Goal: Task Accomplishment & Management: Use online tool/utility

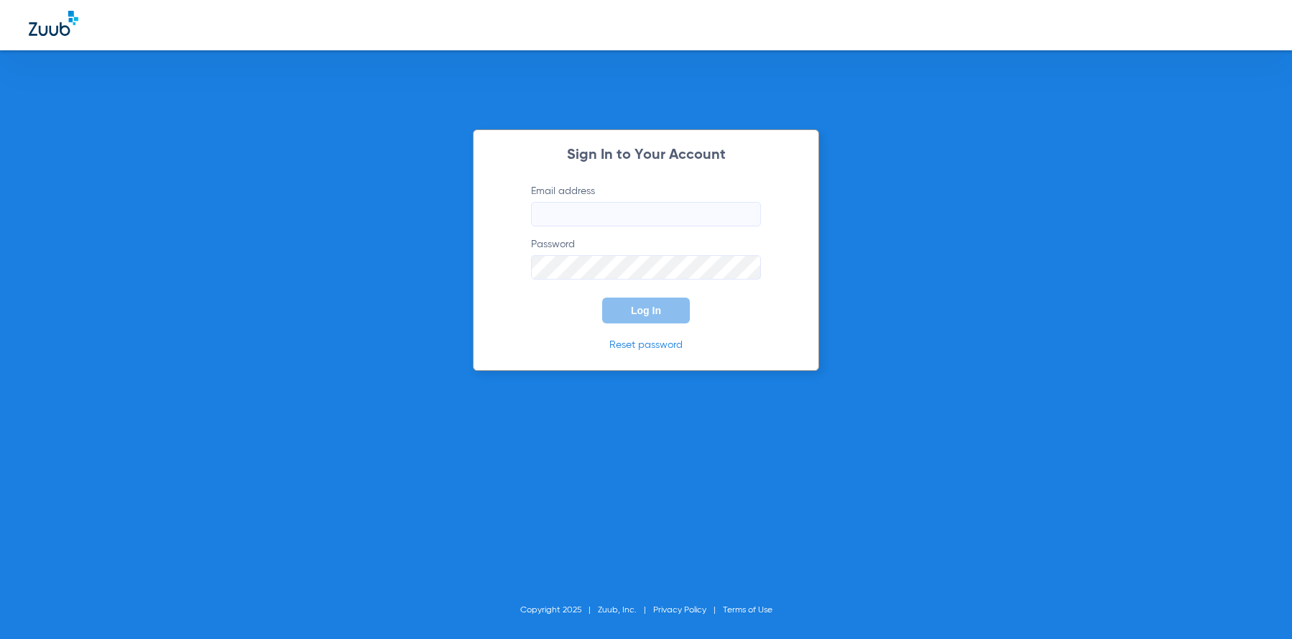
type input "[EMAIL_ADDRESS][DOMAIN_NAME]"
click at [643, 309] on span "Log In" at bounding box center [646, 310] width 30 height 11
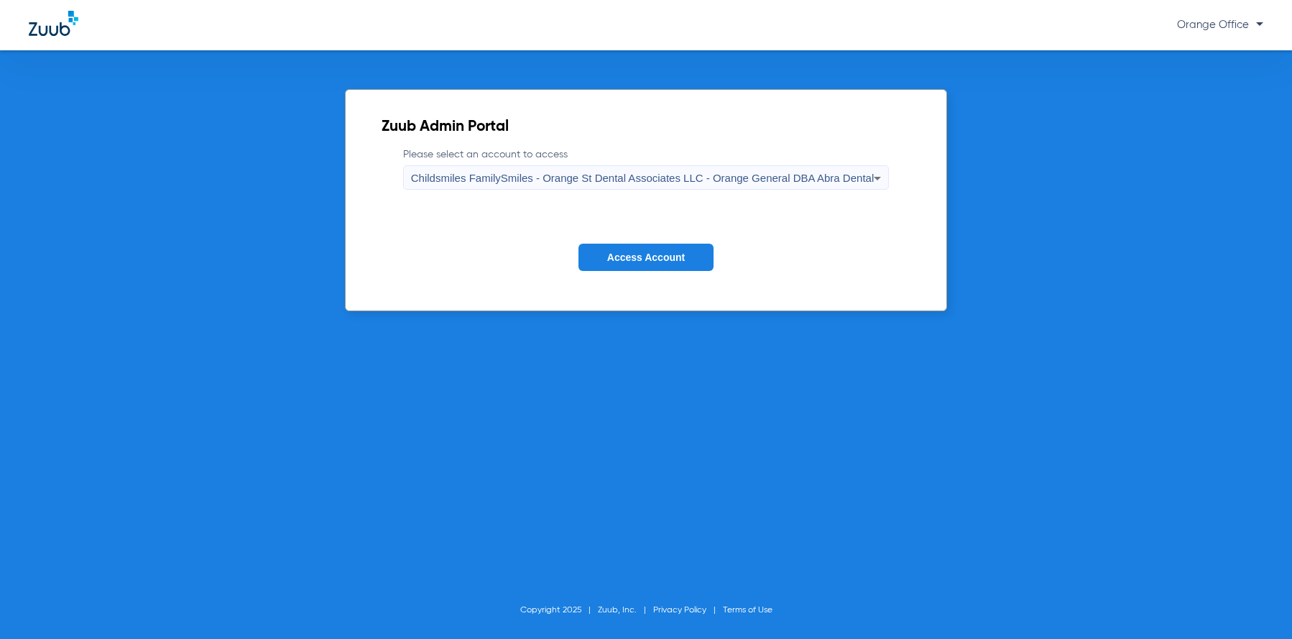
click at [641, 274] on form "Please select an account to access Childsmiles FamilySmiles - Orange St Dental …" at bounding box center [646, 220] width 529 height 146
click at [641, 254] on span "Access Account" at bounding box center [646, 257] width 78 height 11
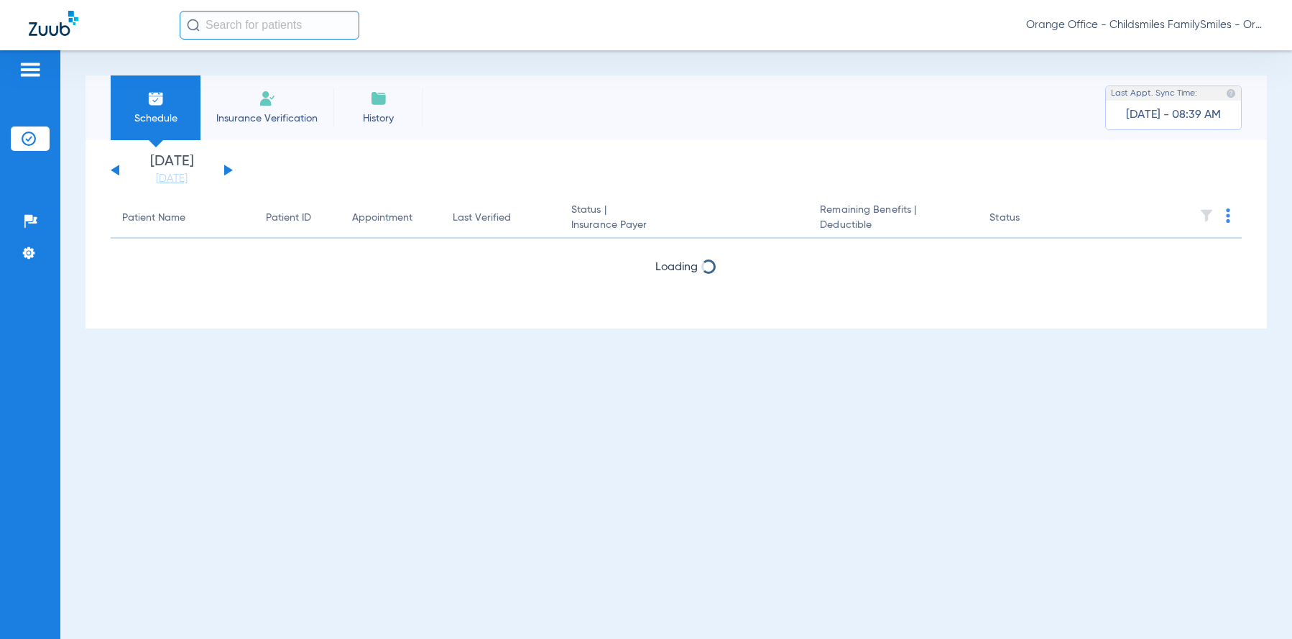
click at [227, 168] on button at bounding box center [228, 170] width 9 height 11
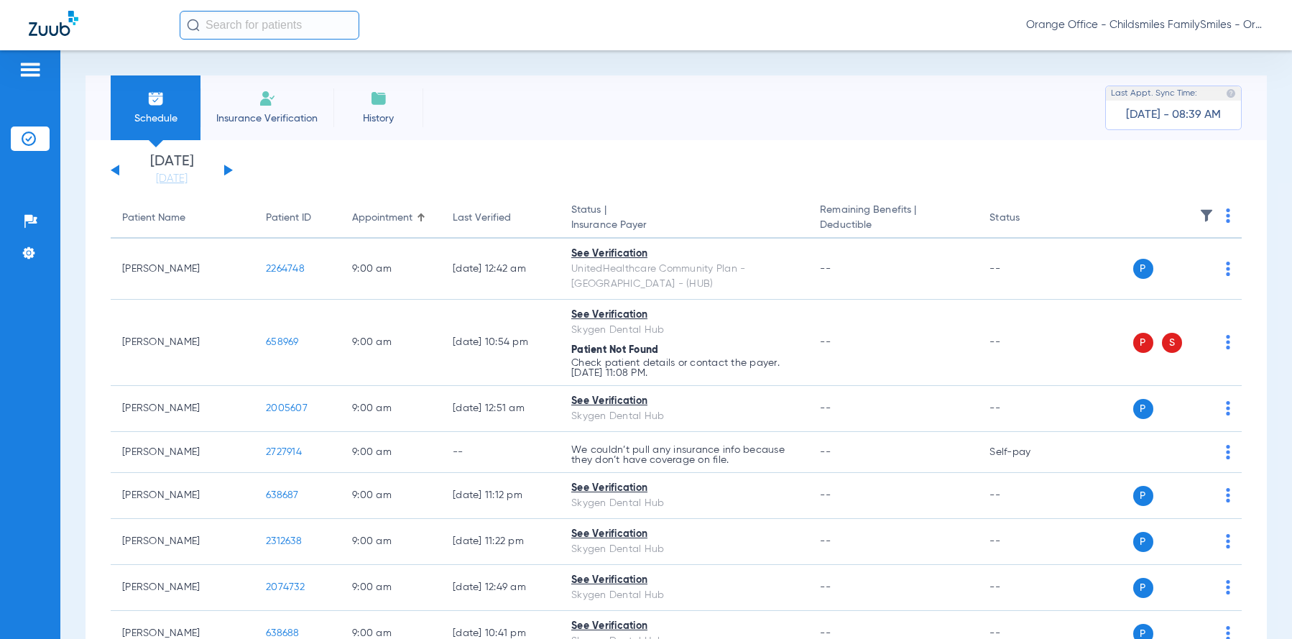
click at [1226, 213] on img at bounding box center [1228, 215] width 4 height 14
click at [1174, 275] on span "Verify All" at bounding box center [1163, 272] width 90 height 10
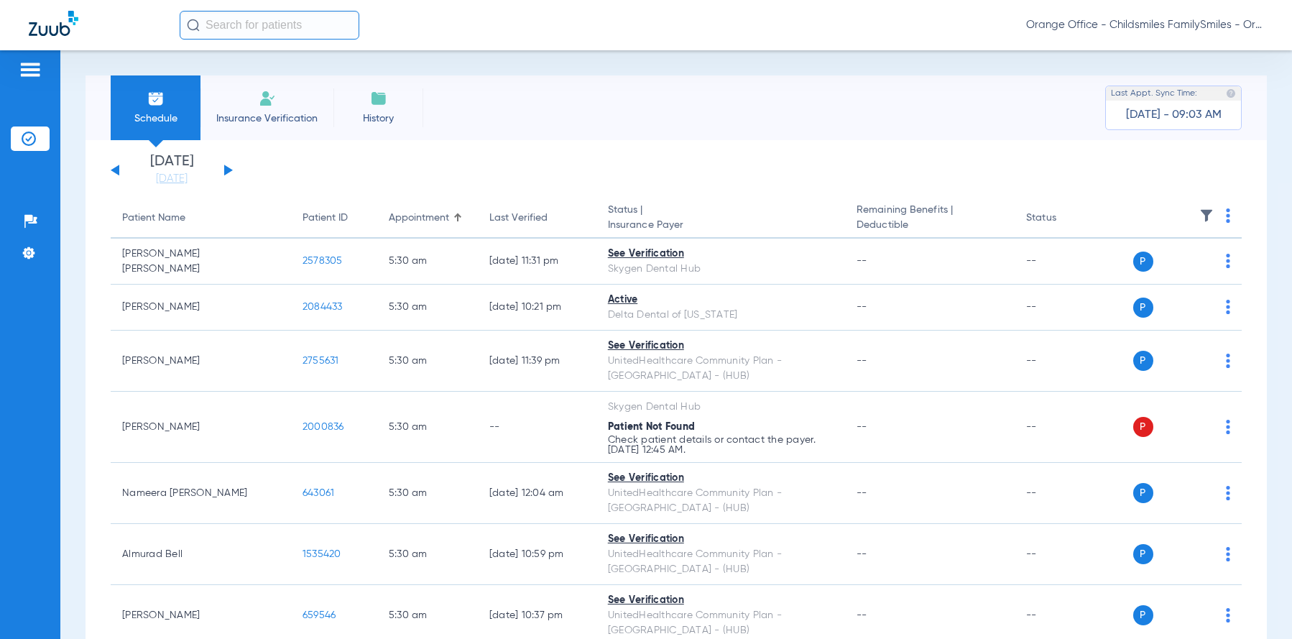
click at [267, 20] on input "text" at bounding box center [270, 25] width 180 height 29
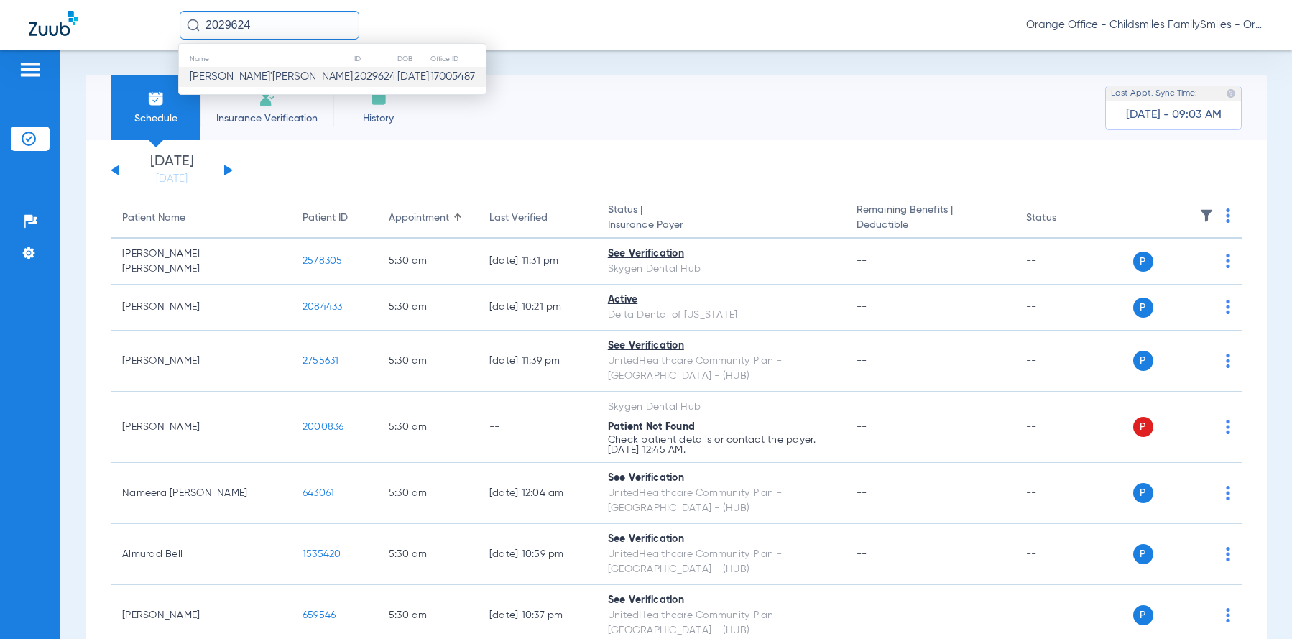
type input "2029624"
click at [254, 80] on span "Keyah Reese'hall" at bounding box center [271, 76] width 163 height 11
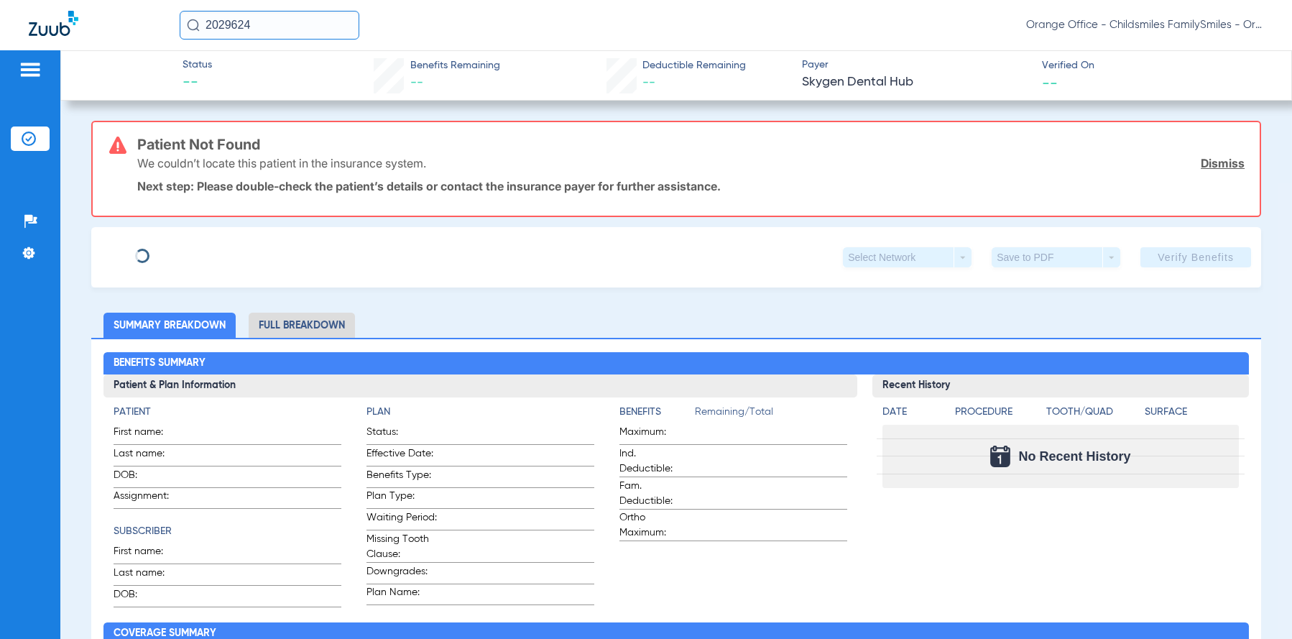
type input "KEYAH"
type input "REESE'HALL"
type input "10/05/1999"
click at [309, 252] on span "Edit" at bounding box center [315, 252] width 13 height 14
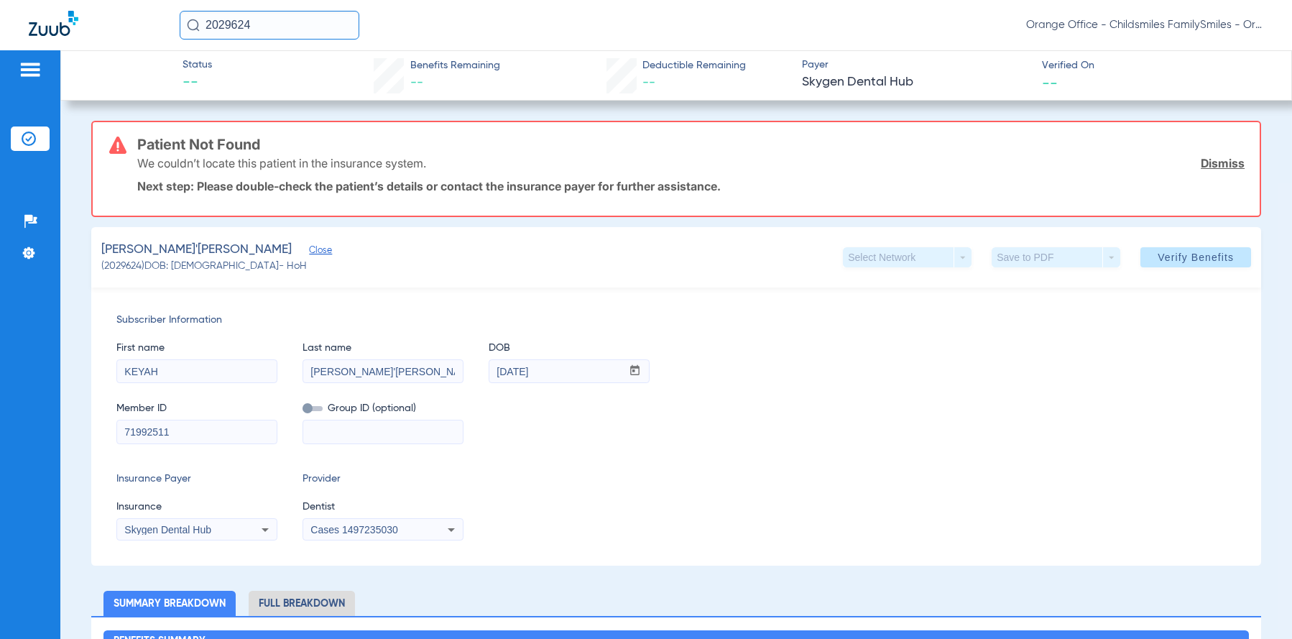
drag, startPoint x: 185, startPoint y: 434, endPoint x: 78, endPoint y: 444, distance: 106.8
type input "3HZN61732870"
click at [347, 438] on input at bounding box center [383, 431] width 160 height 23
type input "100DN-0010"
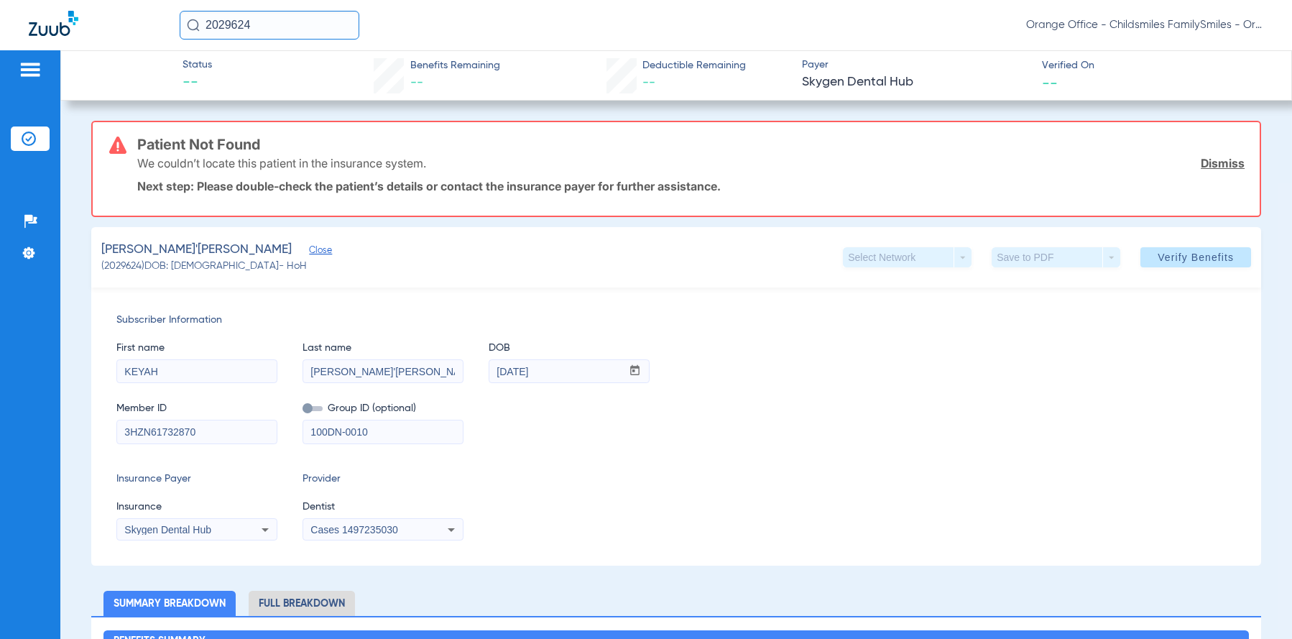
click at [225, 527] on div "Skygen Dental Hub" at bounding box center [182, 530] width 116 height 10
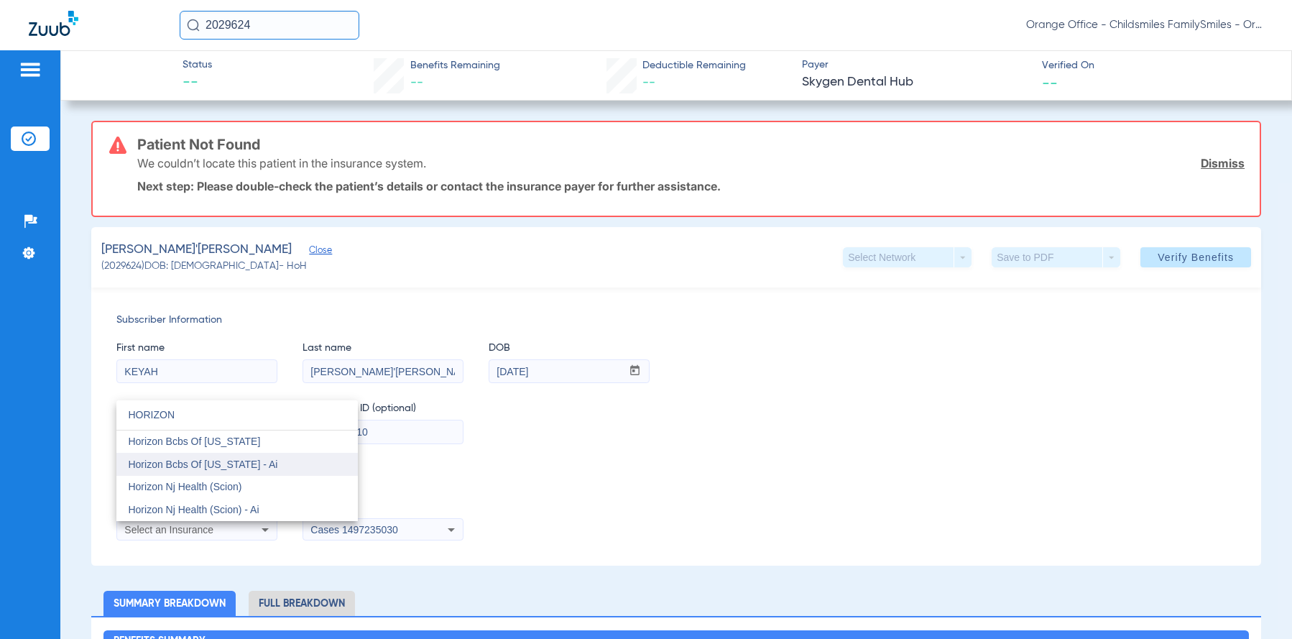
type input "HORIZON"
click at [229, 466] on span "Horizon Bcbs Of [US_STATE] - Ai" at bounding box center [202, 464] width 149 height 11
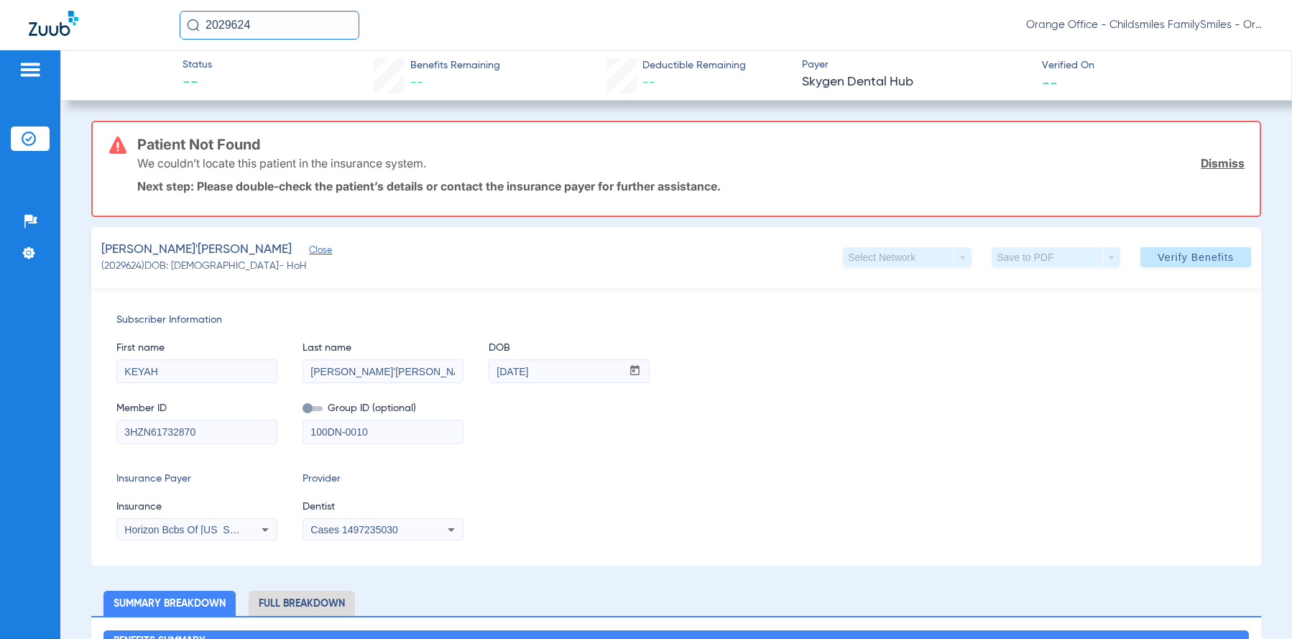
click at [412, 531] on div "Cases 1497235030" at bounding box center [368, 530] width 116 height 10
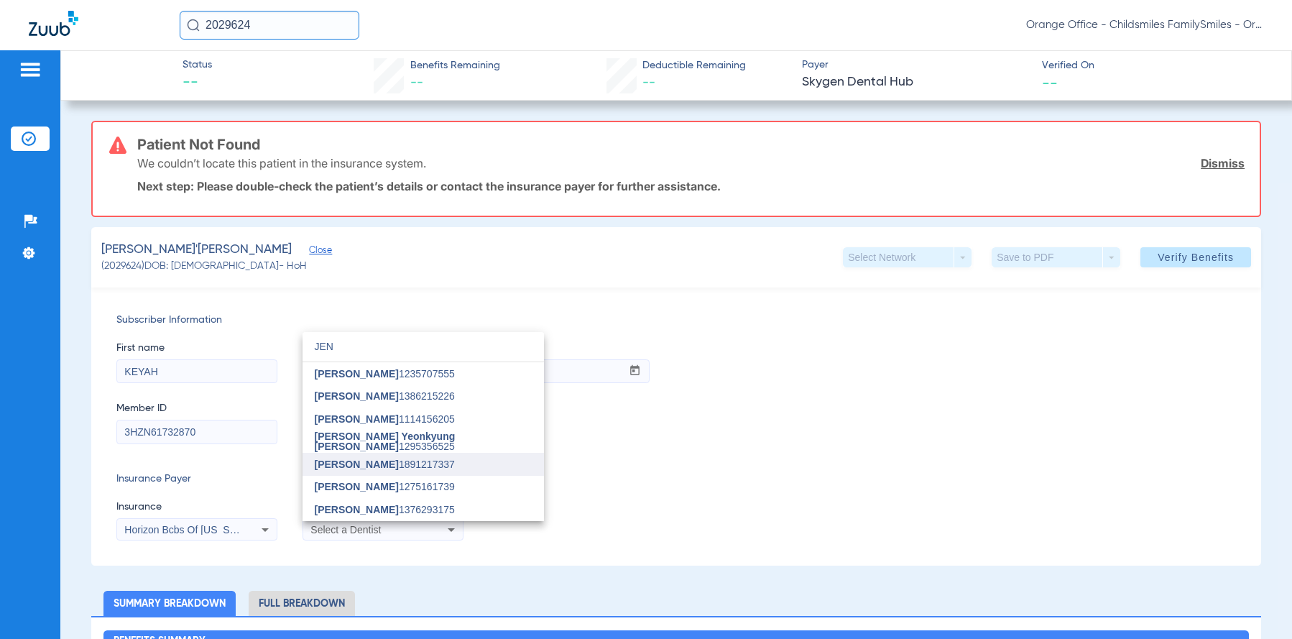
type input "JEN"
click at [380, 465] on span "[PERSON_NAME] 1891217337" at bounding box center [384, 464] width 140 height 10
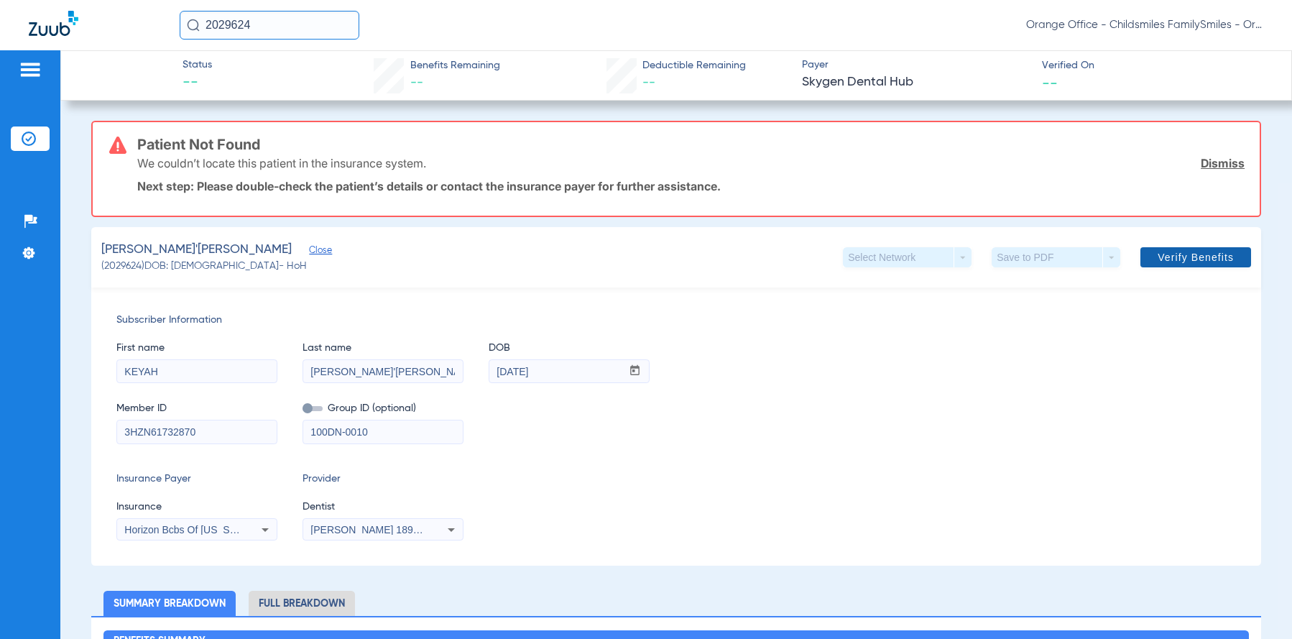
click at [1171, 259] on span "Verify Benefits" at bounding box center [1196, 257] width 76 height 11
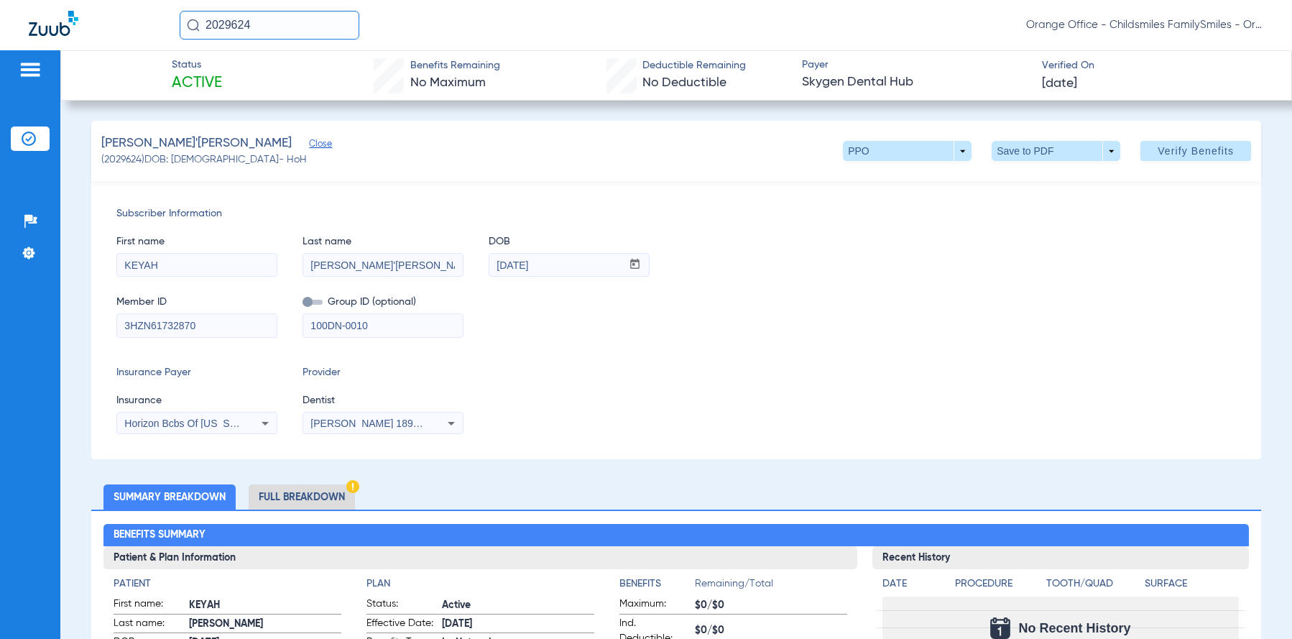
click at [323, 496] on li "Full Breakdown" at bounding box center [302, 496] width 106 height 25
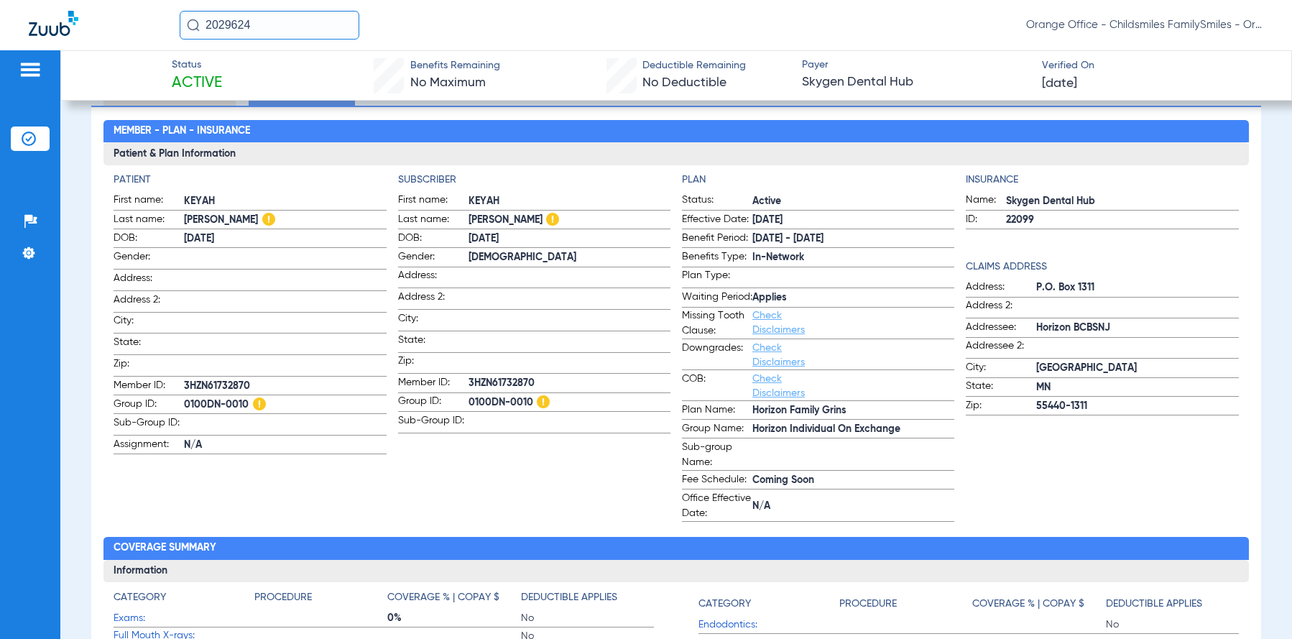
scroll to position [378, 0]
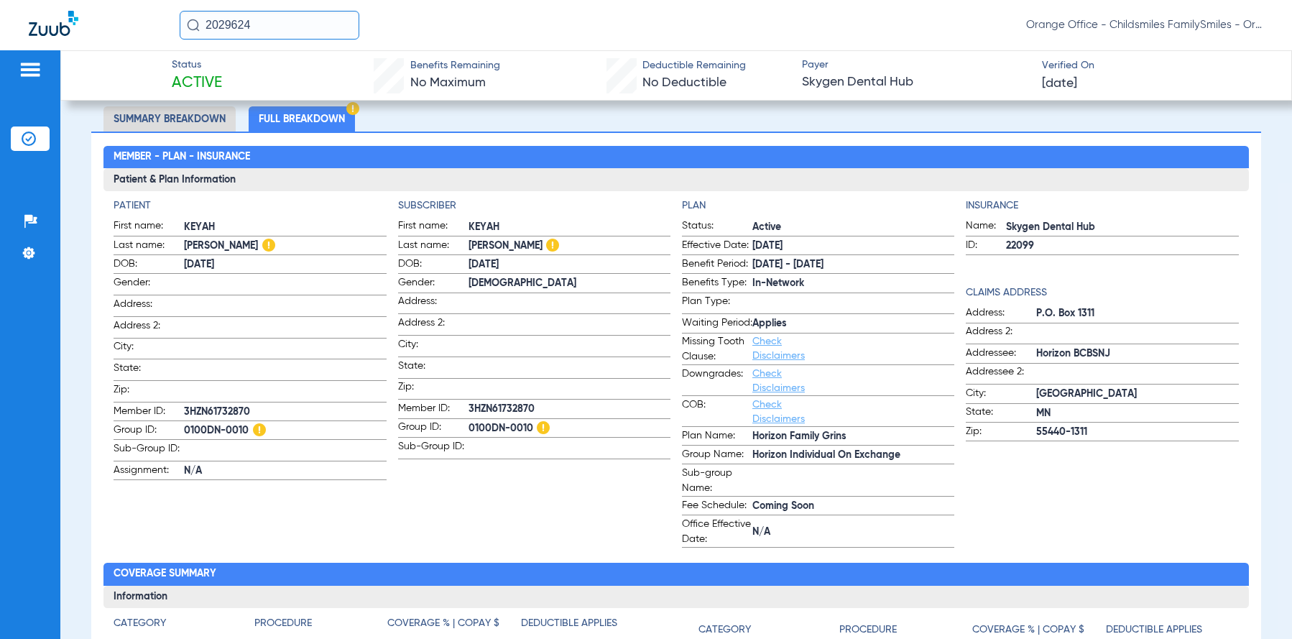
click at [262, 19] on input "2029624" at bounding box center [270, 25] width 180 height 29
type input "2758494"
click at [245, 78] on span "Mercy Macjoe Griner" at bounding box center [230, 76] width 80 height 11
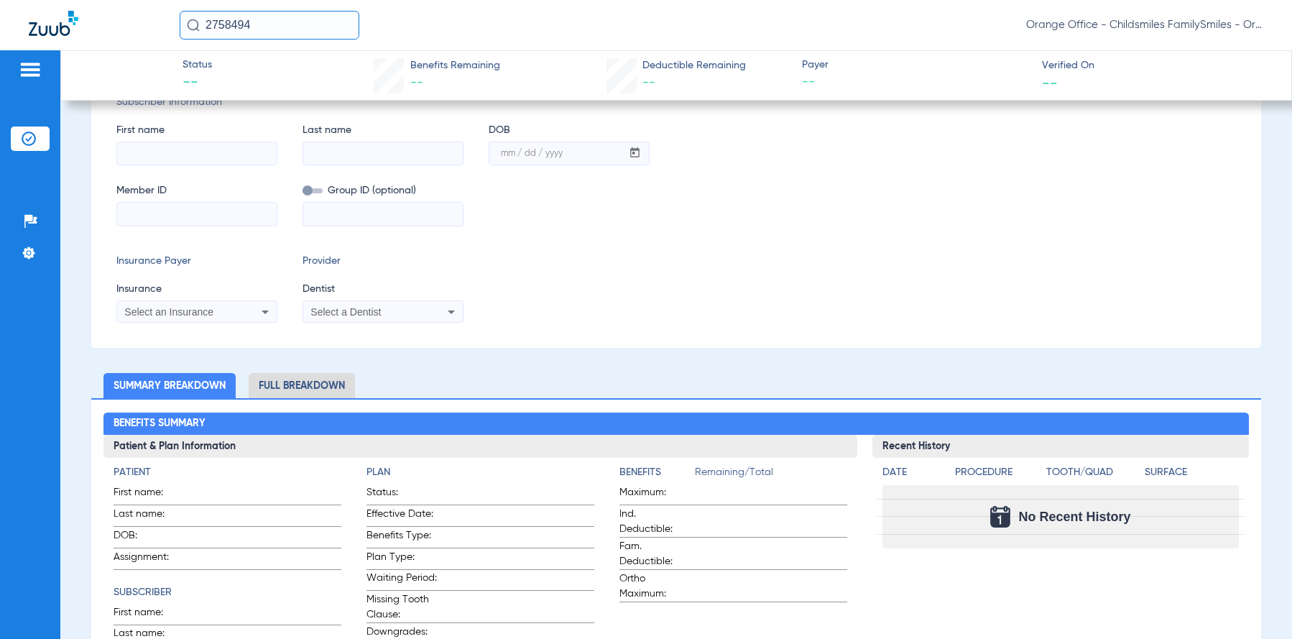
type input "MERCY"
type input "MACJOE GRINER"
type input "06/20/1993"
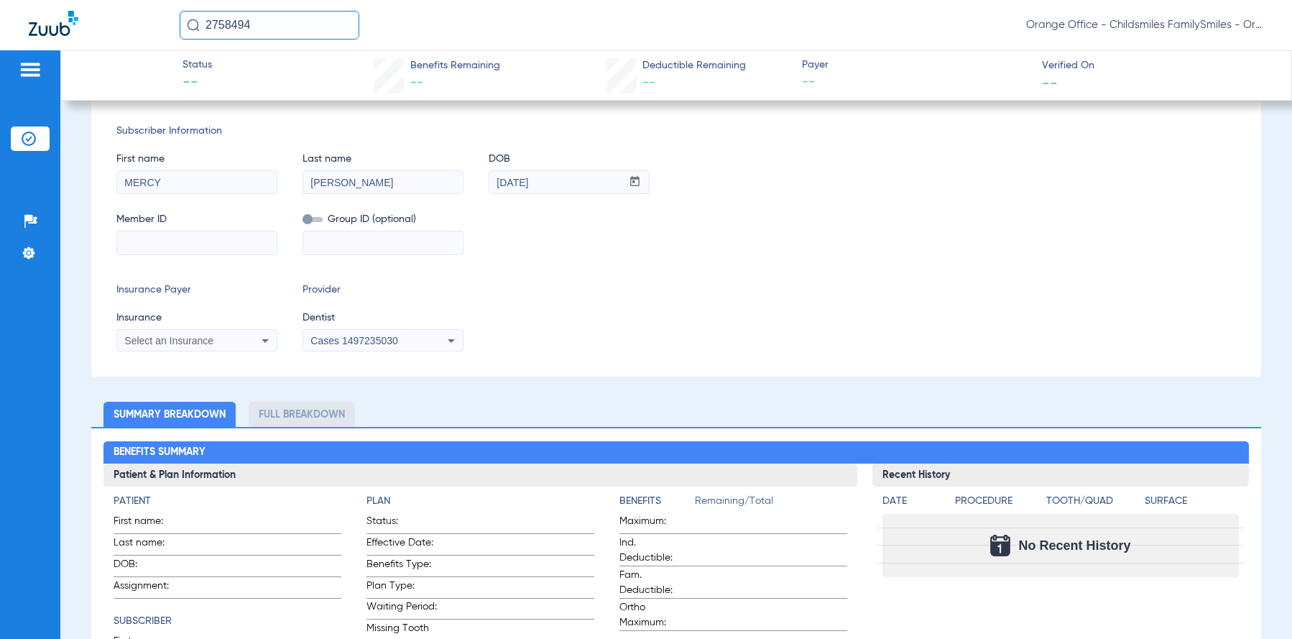
click at [171, 249] on input at bounding box center [197, 242] width 160 height 23
paste input "3HZN74966910"
type input "3HZN74966910"
click at [130, 347] on div "Select an Insurance" at bounding box center [197, 340] width 160 height 17
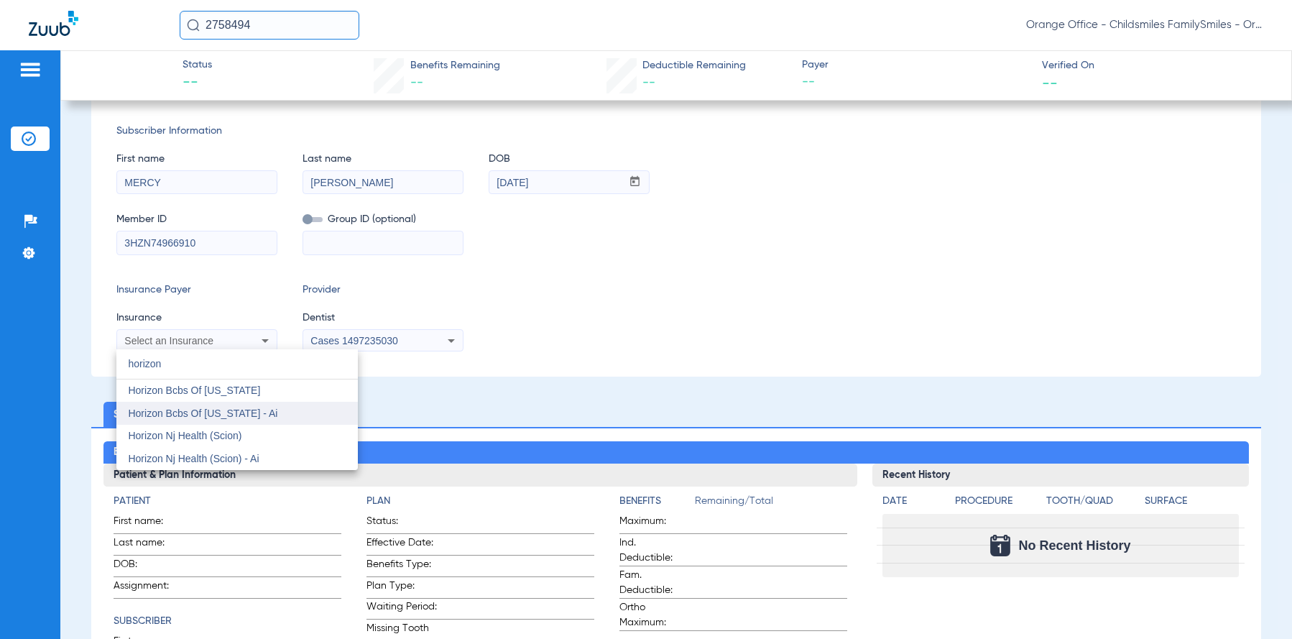
type input "horizon"
click at [205, 419] on mat-option "Horizon Bcbs Of [US_STATE] - Ai" at bounding box center [236, 413] width 241 height 23
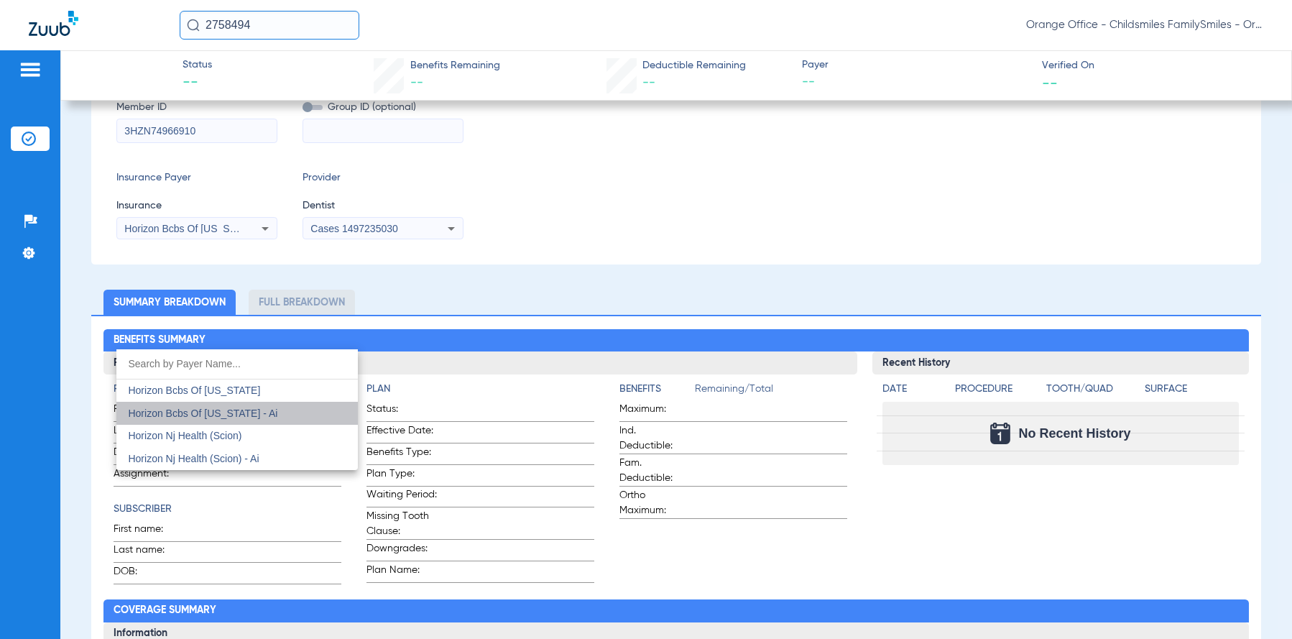
scroll to position [195, 0]
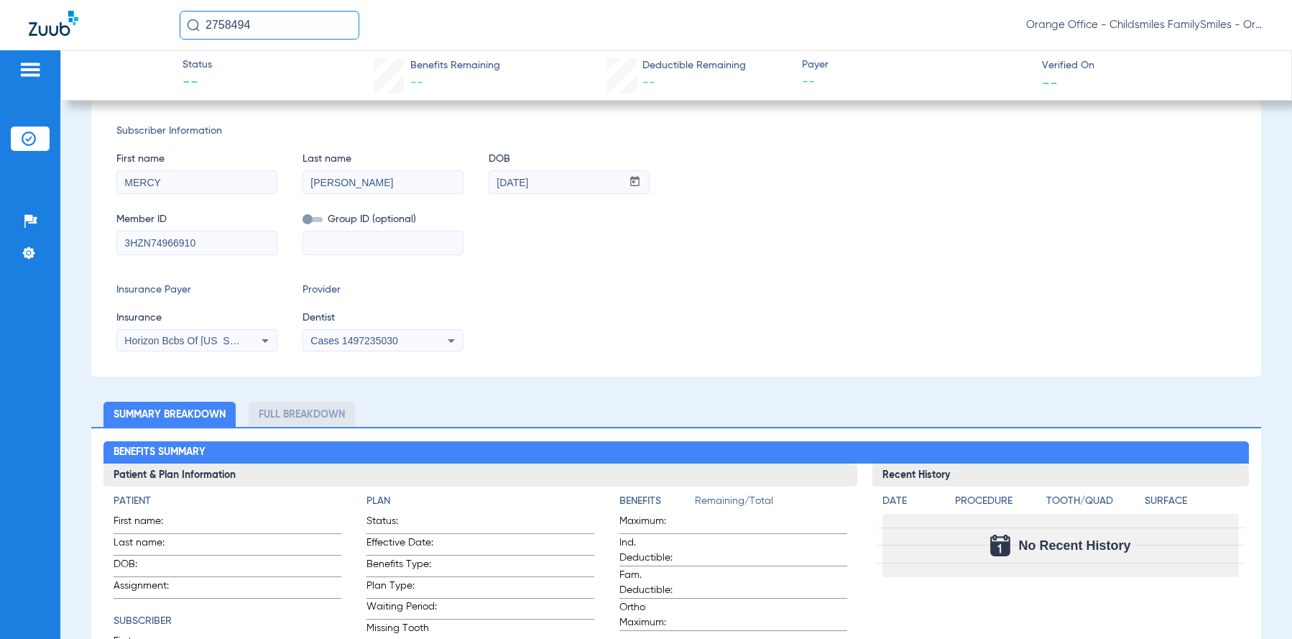
click at [425, 346] on div "Cases 1497235030" at bounding box center [383, 340] width 160 height 17
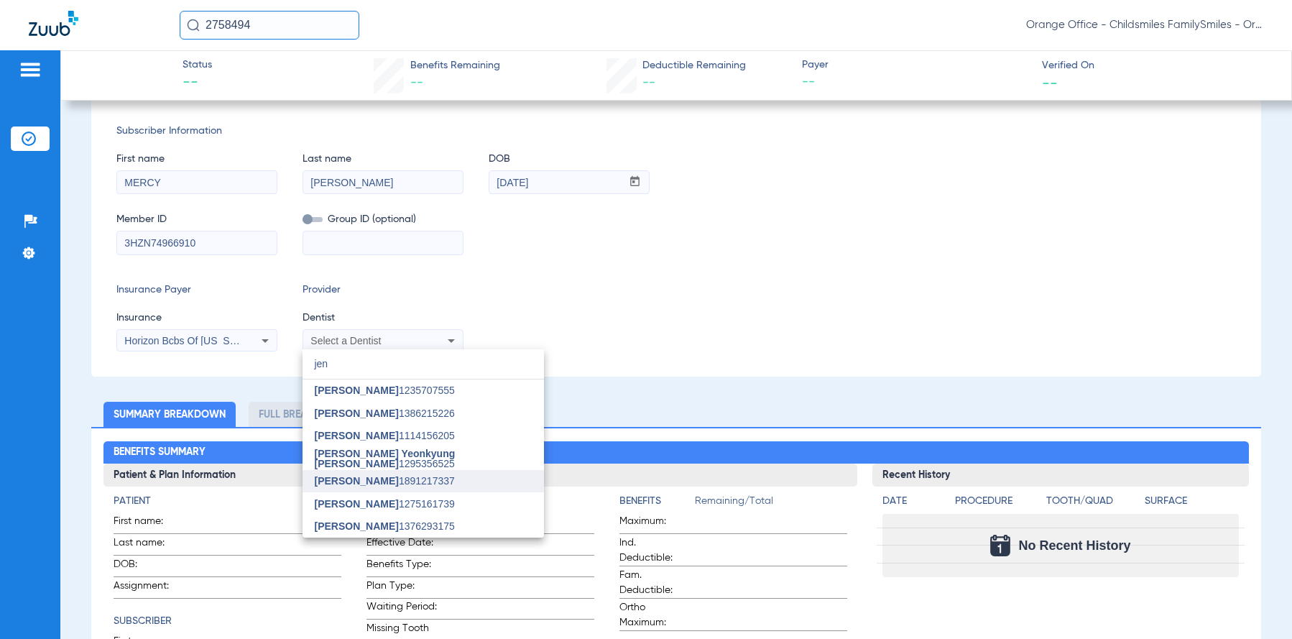
type input "jen"
click at [377, 487] on mat-option "[PERSON_NAME] 1891217337" at bounding box center [423, 481] width 241 height 23
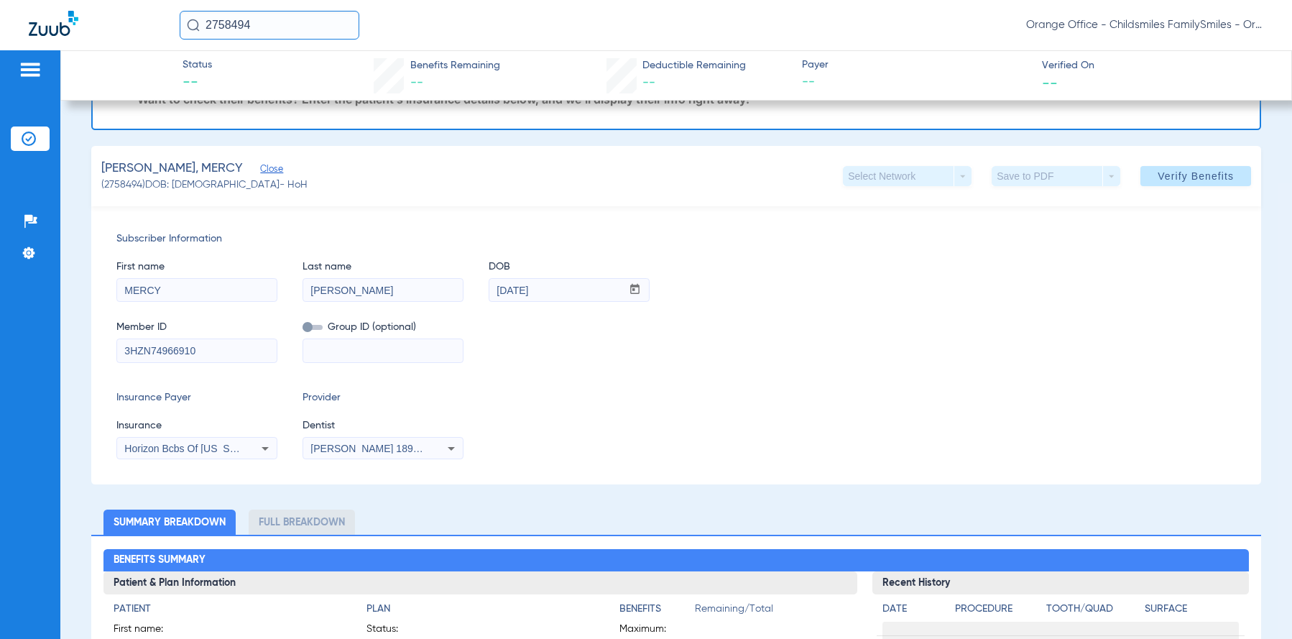
scroll to position [0, 0]
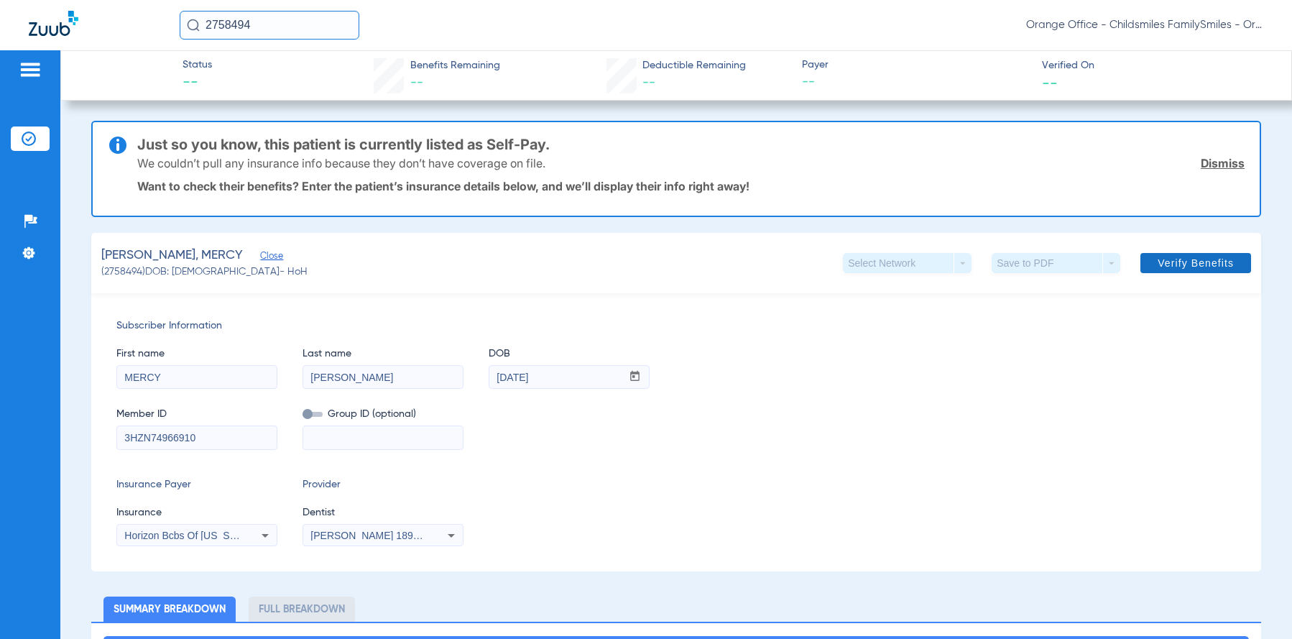
click at [1169, 272] on span at bounding box center [1196, 263] width 111 height 34
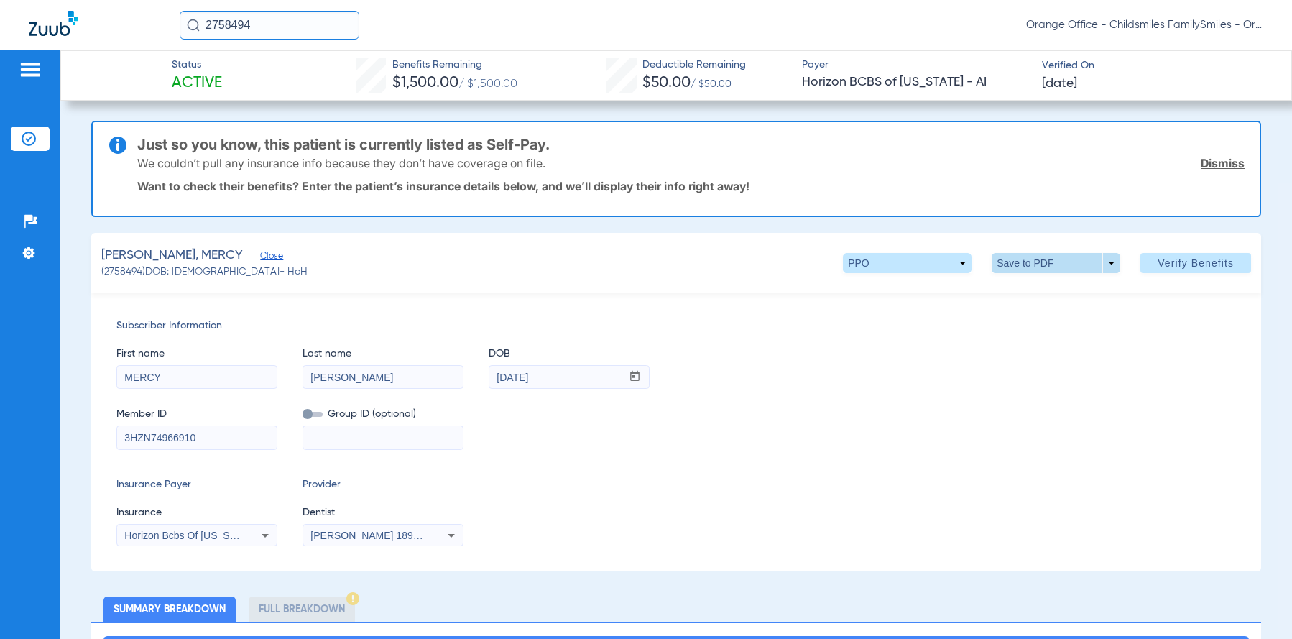
click at [1039, 270] on span at bounding box center [1056, 263] width 34 height 34
click at [1046, 290] on span "Save to PDF" at bounding box center [1051, 292] width 57 height 10
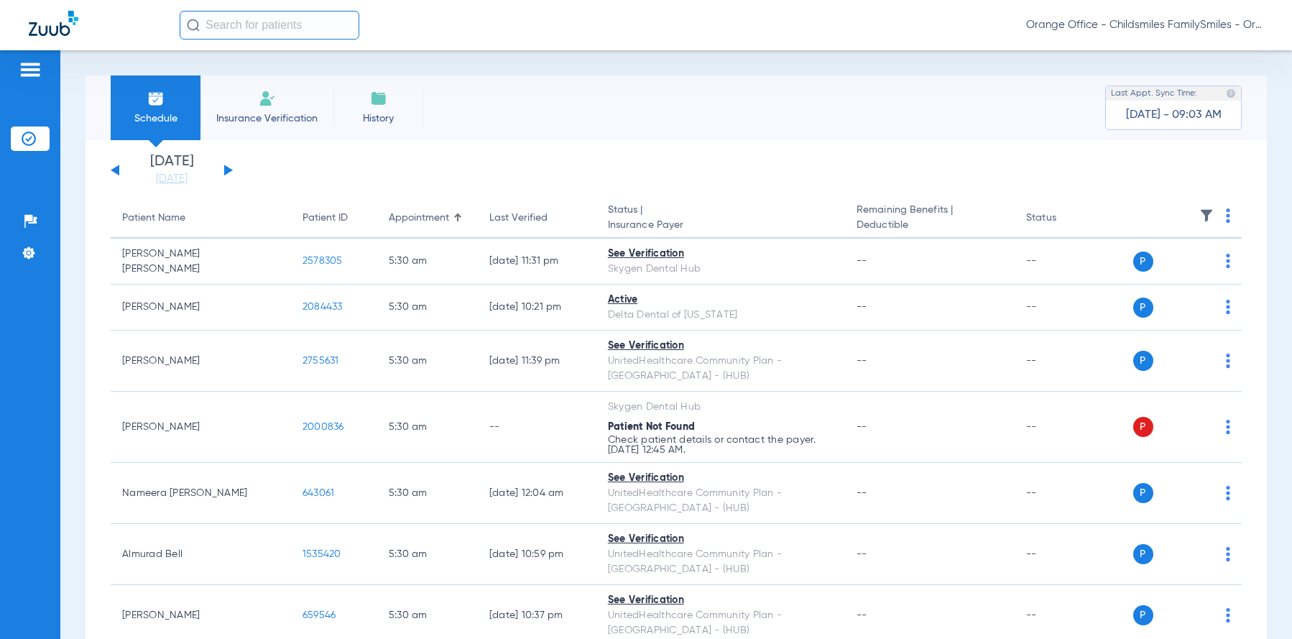
click at [1226, 214] on img at bounding box center [1228, 215] width 4 height 14
click at [1153, 273] on span "Verify All" at bounding box center [1163, 272] width 90 height 10
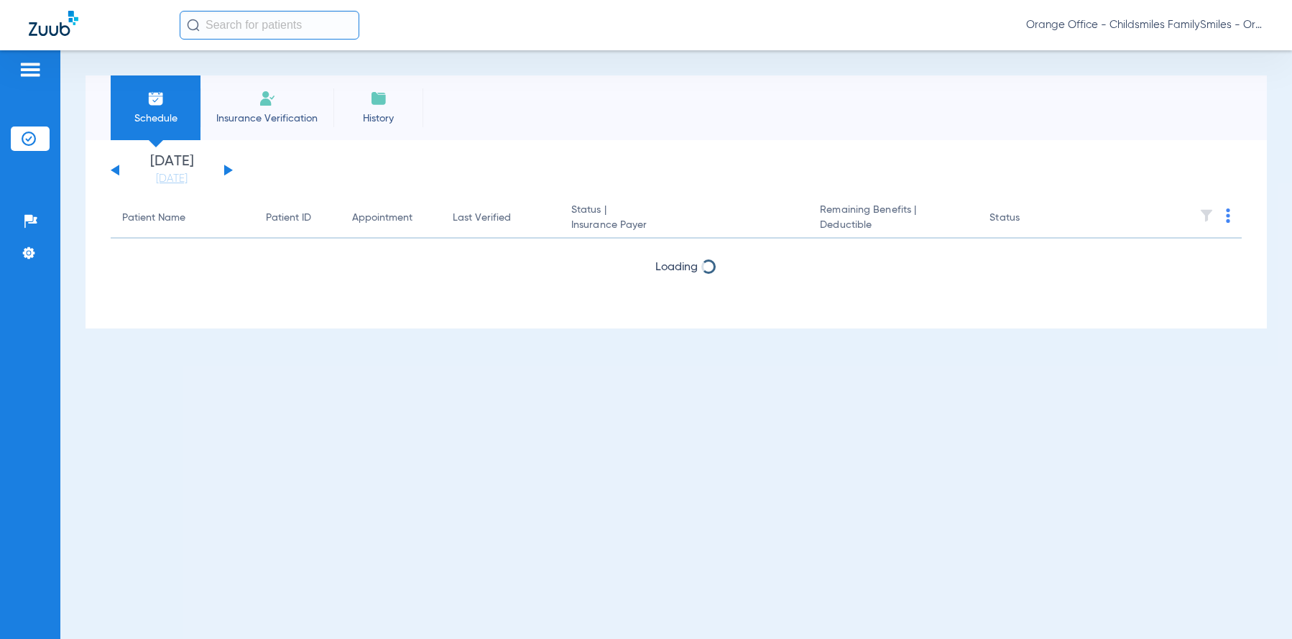
click at [249, 27] on input "text" at bounding box center [270, 25] width 180 height 29
click at [293, 17] on input "666758" at bounding box center [270, 25] width 180 height 29
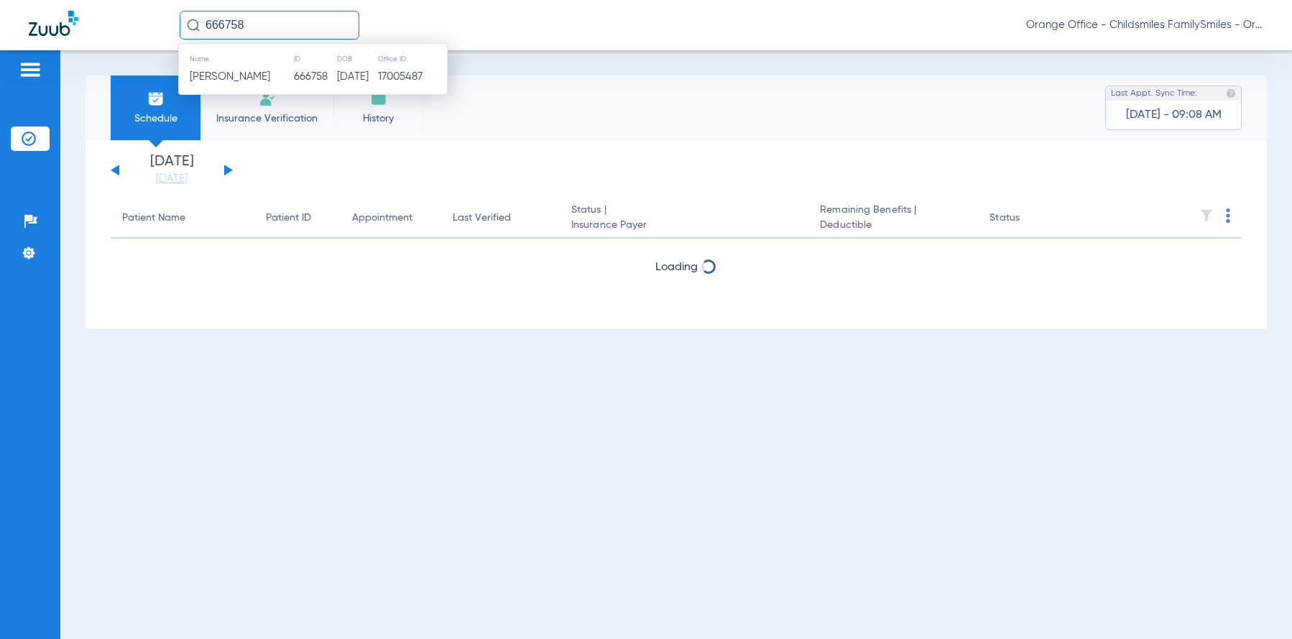
click at [293, 17] on input "666758" at bounding box center [270, 25] width 180 height 29
type input "666758"
click at [250, 75] on span "[PERSON_NAME]" at bounding box center [230, 76] width 80 height 11
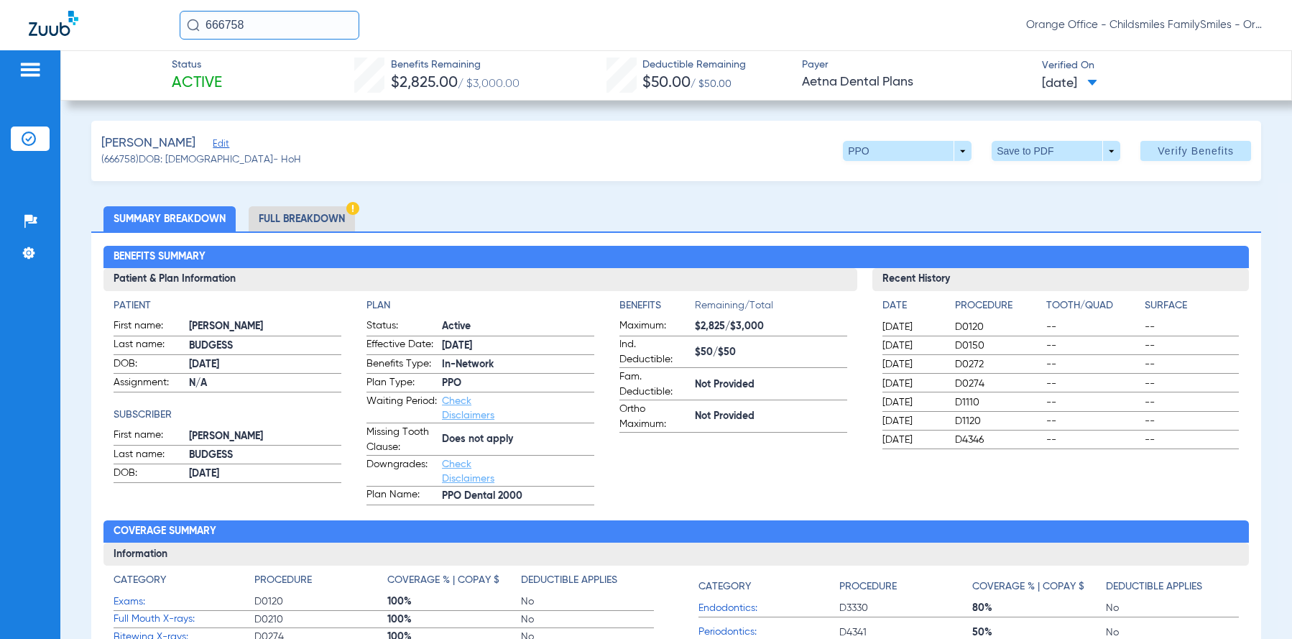
click at [222, 147] on span "Edit" at bounding box center [219, 146] width 13 height 14
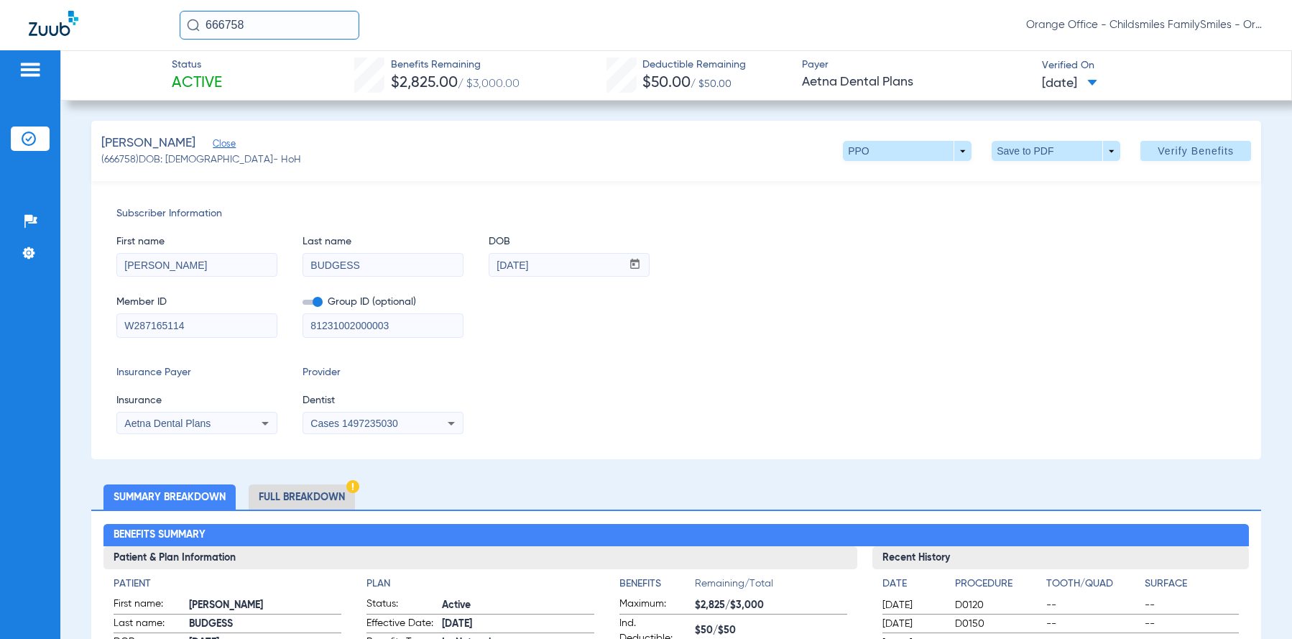
click at [339, 413] on mat-select "Cases 1497235030" at bounding box center [383, 423] width 161 height 23
click at [340, 418] on span "Cases 1497235030" at bounding box center [353, 423] width 87 height 11
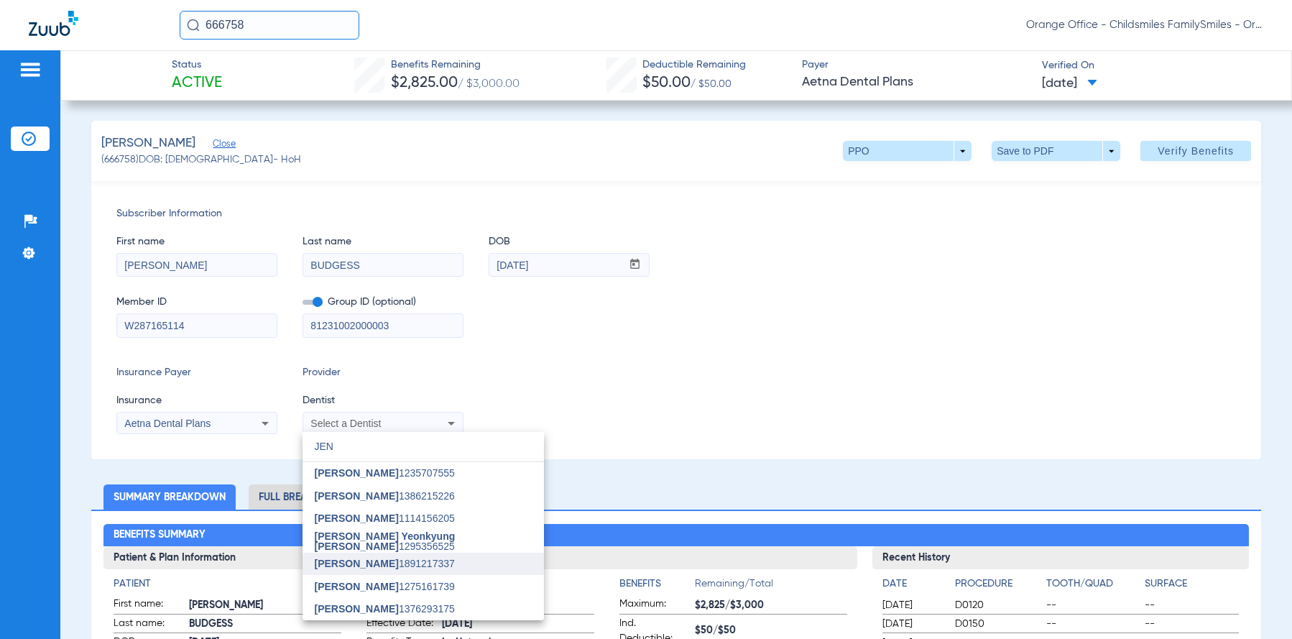
type input "JEN"
click at [373, 558] on span "[PERSON_NAME]" at bounding box center [356, 563] width 84 height 11
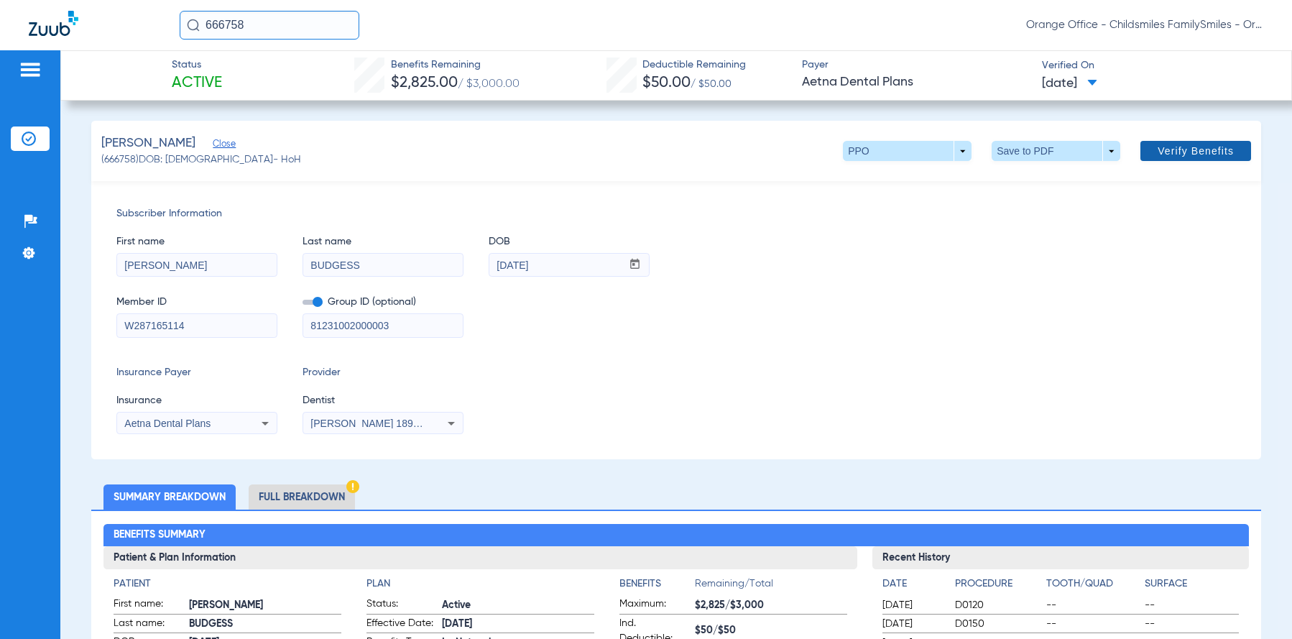
click at [1177, 147] on span "Verify Benefits" at bounding box center [1196, 150] width 76 height 11
click at [336, 498] on li "Full Breakdown" at bounding box center [302, 496] width 106 height 25
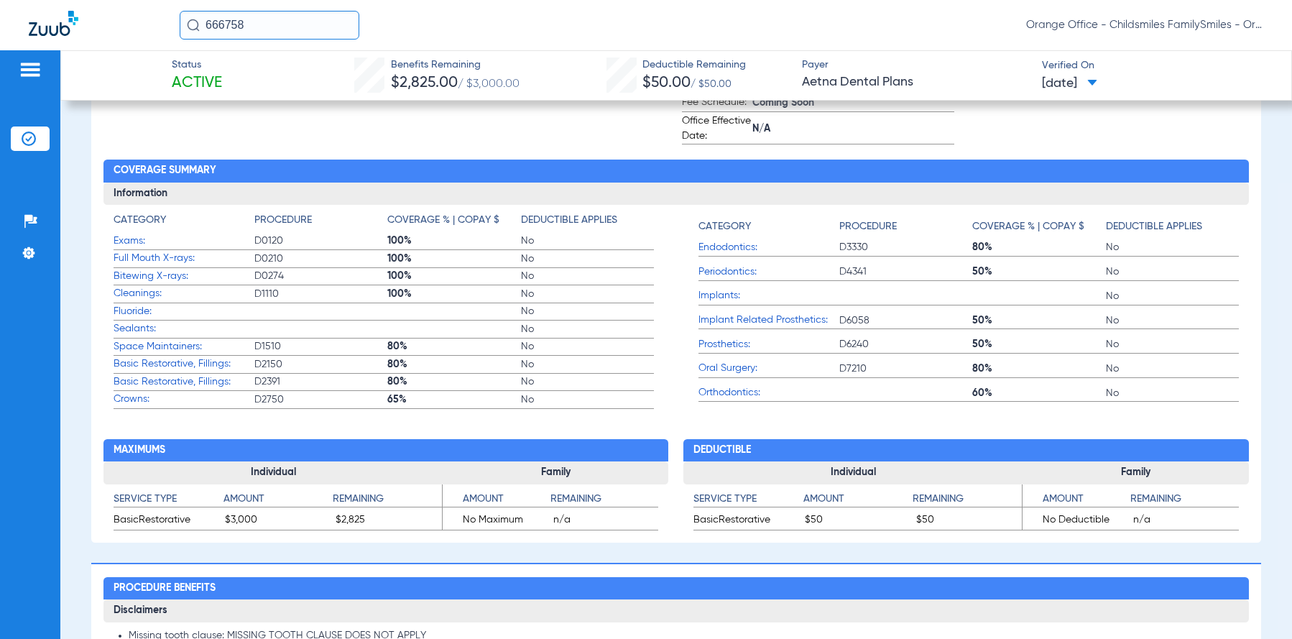
scroll to position [431, 0]
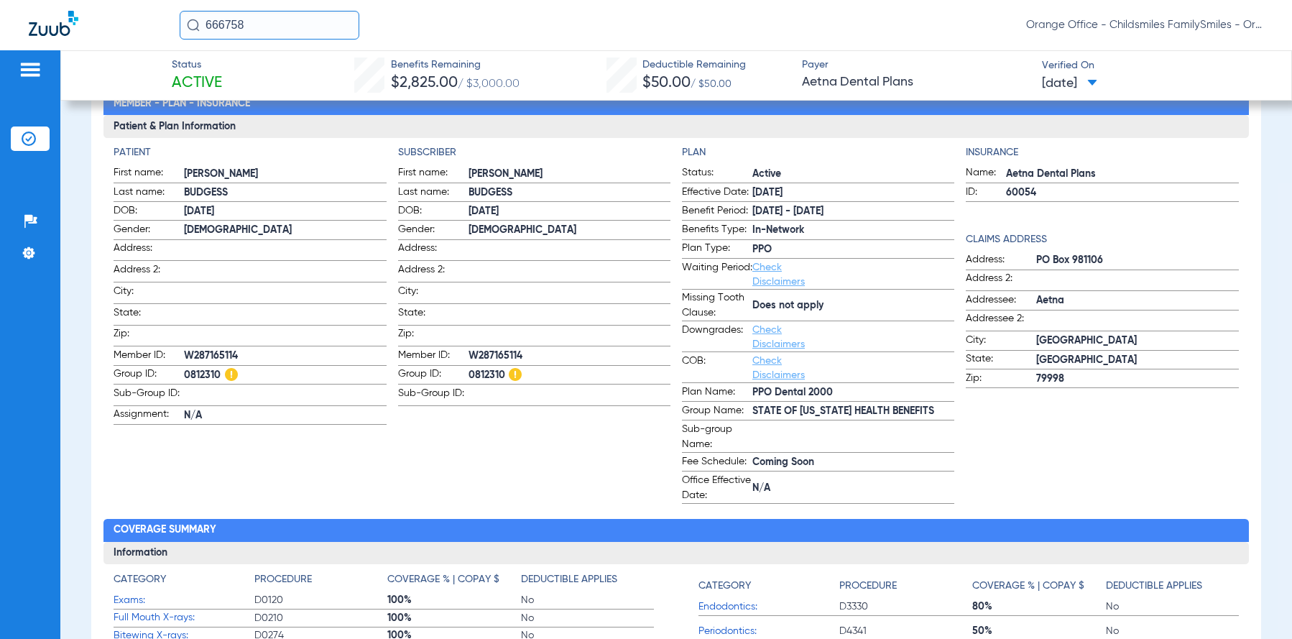
drag, startPoint x: 186, startPoint y: 349, endPoint x: 240, endPoint y: 349, distance: 53.9
click at [240, 349] on span "W287165114" at bounding box center [285, 356] width 202 height 15
drag, startPoint x: 240, startPoint y: 349, endPoint x: 229, endPoint y: 351, distance: 11.6
copy span "W287165114"
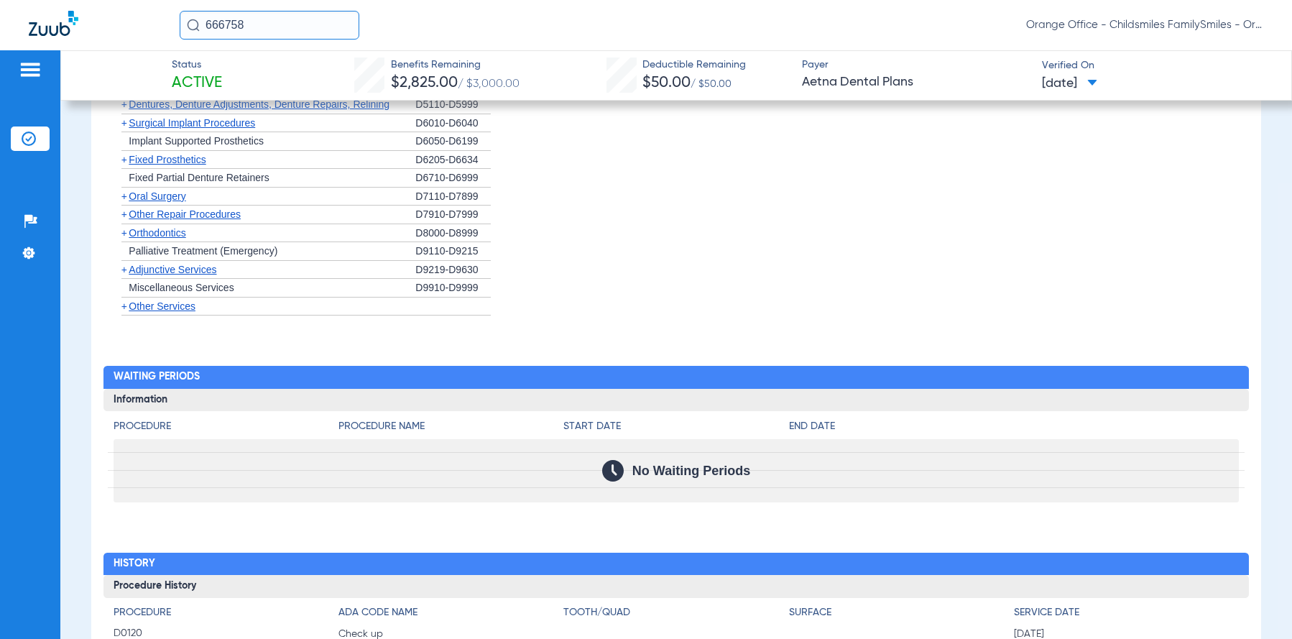
scroll to position [1907, 0]
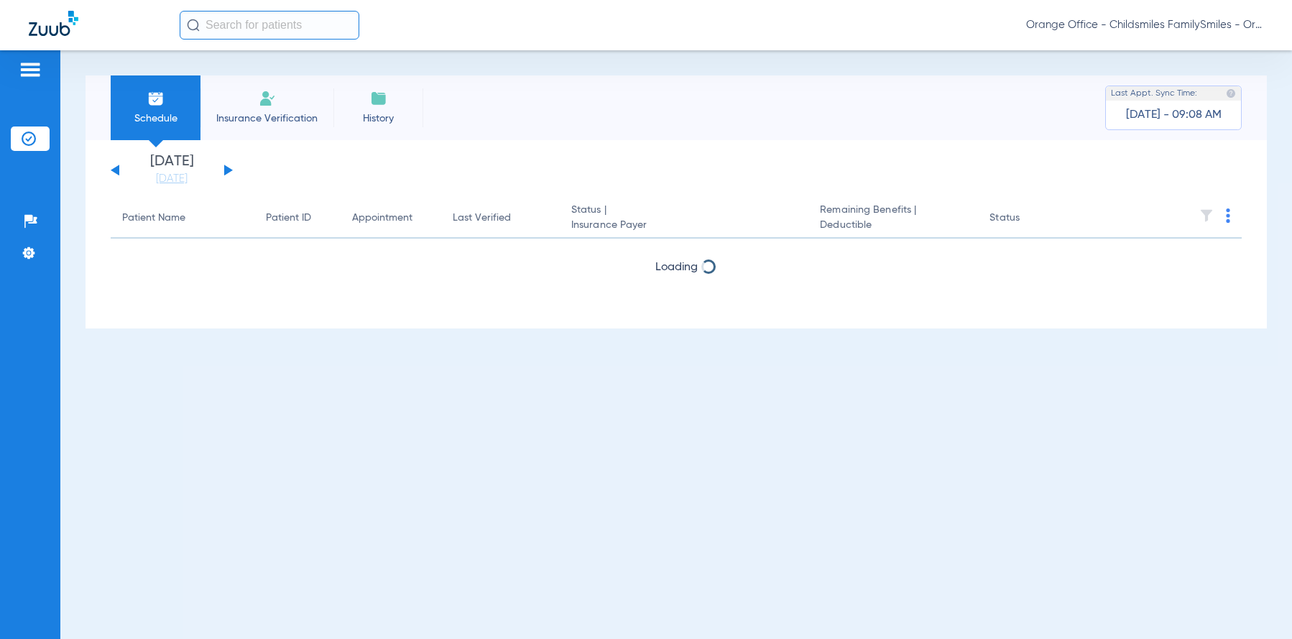
click at [285, 20] on input "text" at bounding box center [270, 25] width 180 height 29
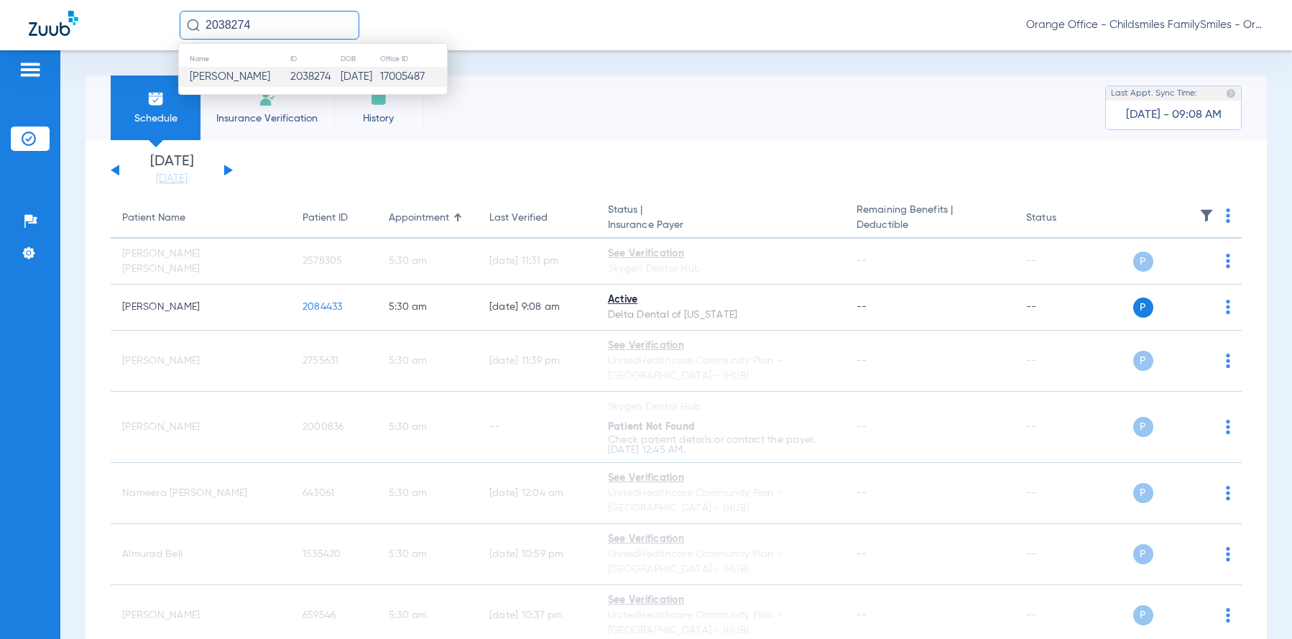
type input "2038274"
click at [230, 77] on span "Mirna Perez" at bounding box center [230, 76] width 80 height 11
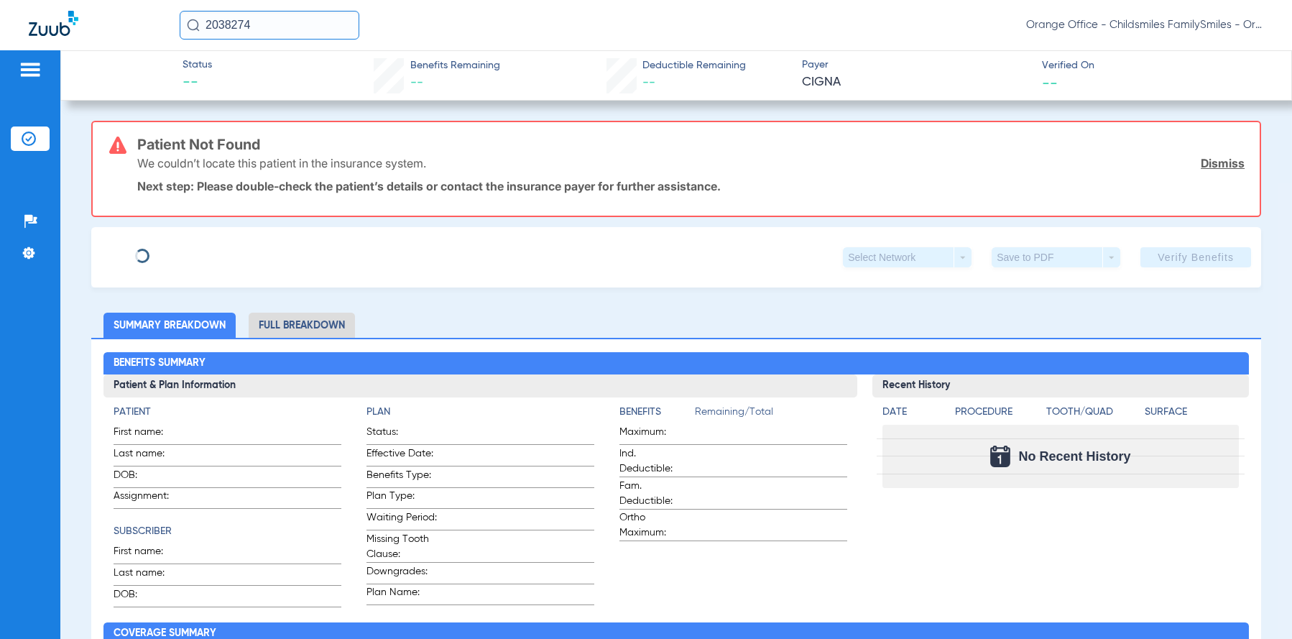
type input "MIRNA"
type input "PEREZ"
type input "04/25/1983"
type input "U83077179"
type input "3170592"
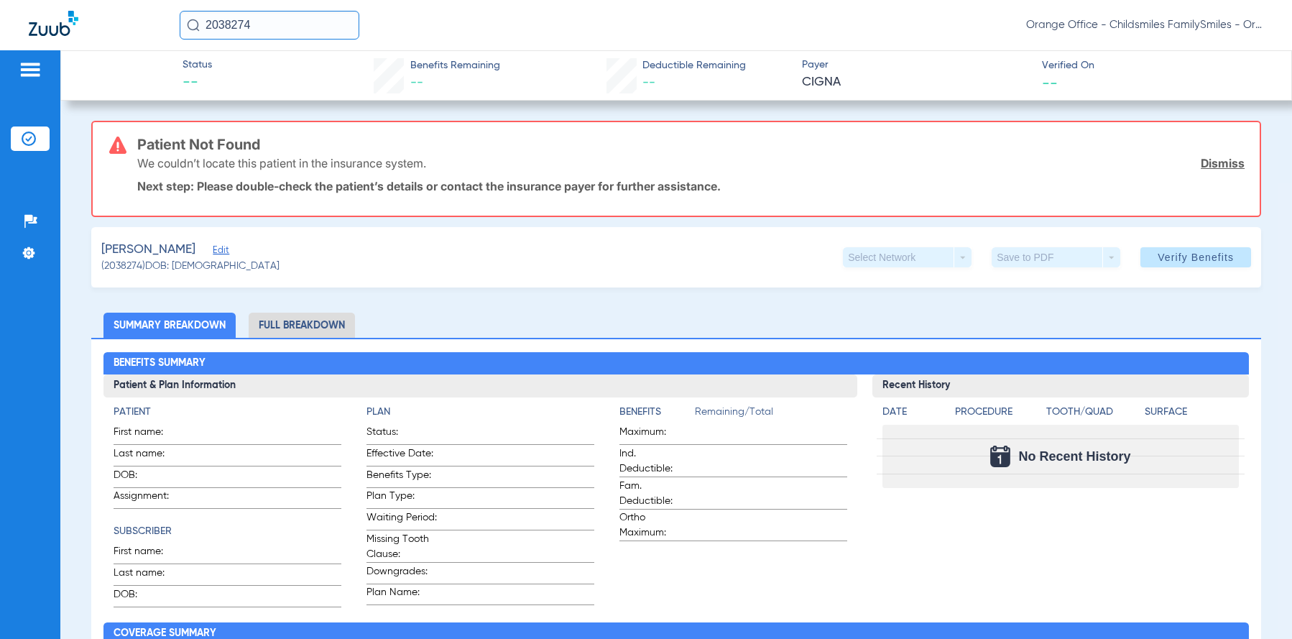
click at [213, 254] on span "Edit" at bounding box center [219, 252] width 13 height 14
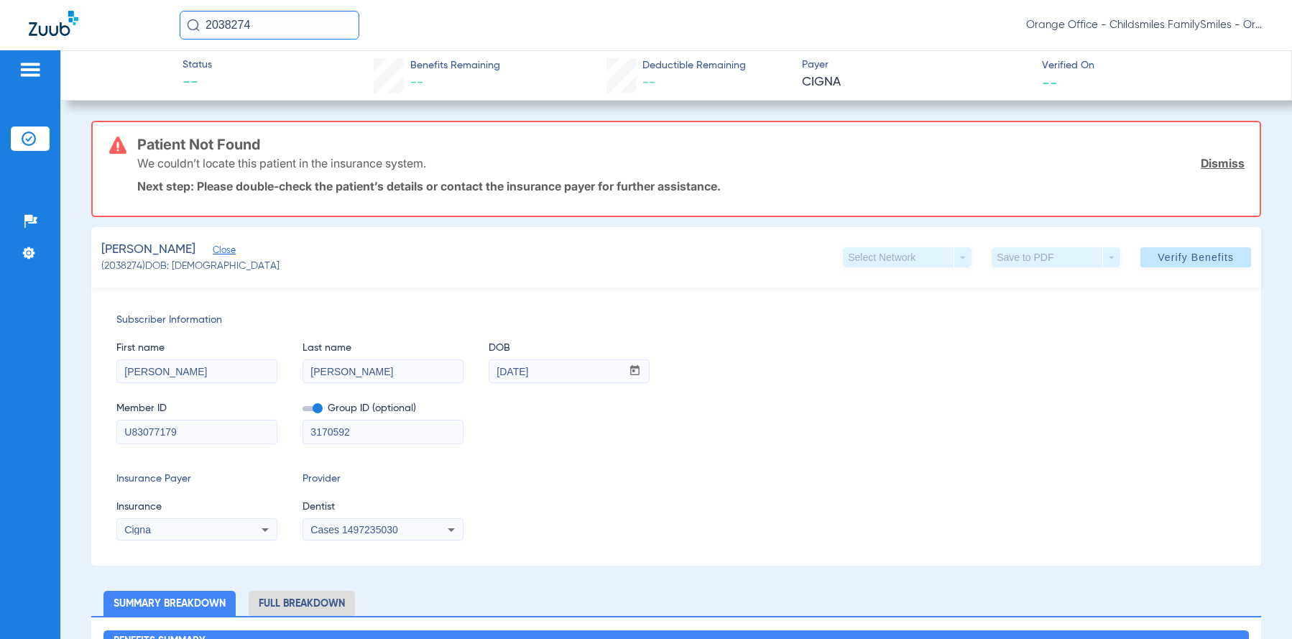
click at [367, 537] on div "Cases 1497235030" at bounding box center [383, 529] width 160 height 17
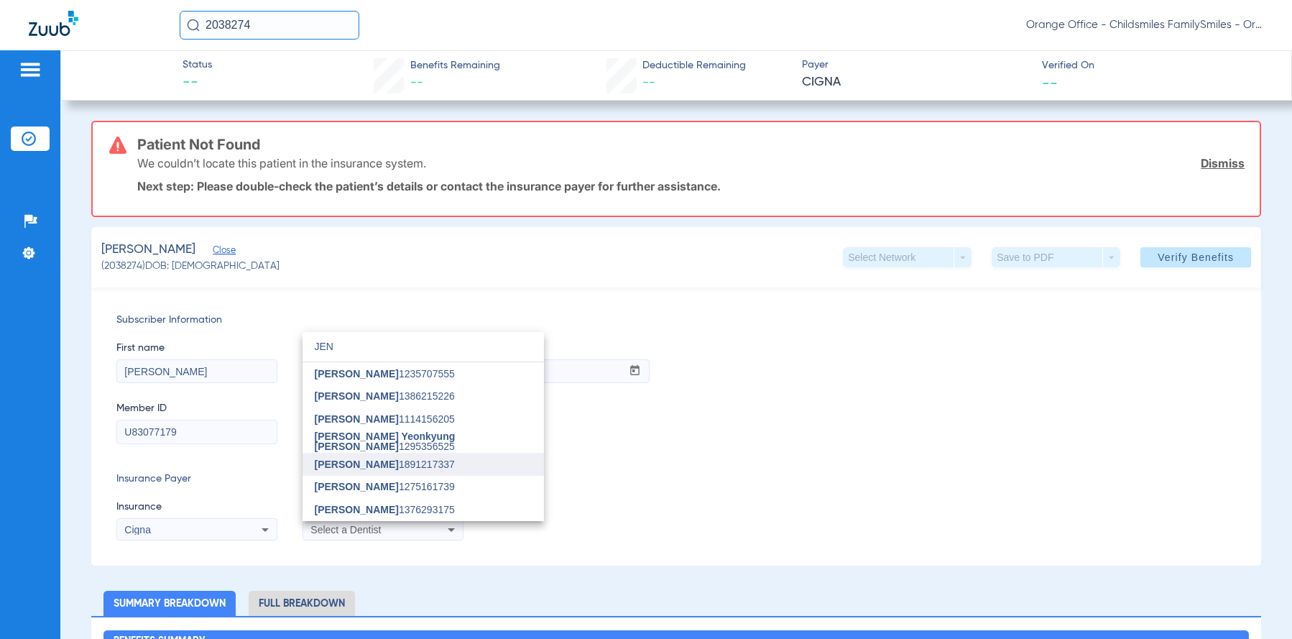
type input "JEN"
click at [361, 464] on span "[PERSON_NAME]" at bounding box center [356, 464] width 84 height 11
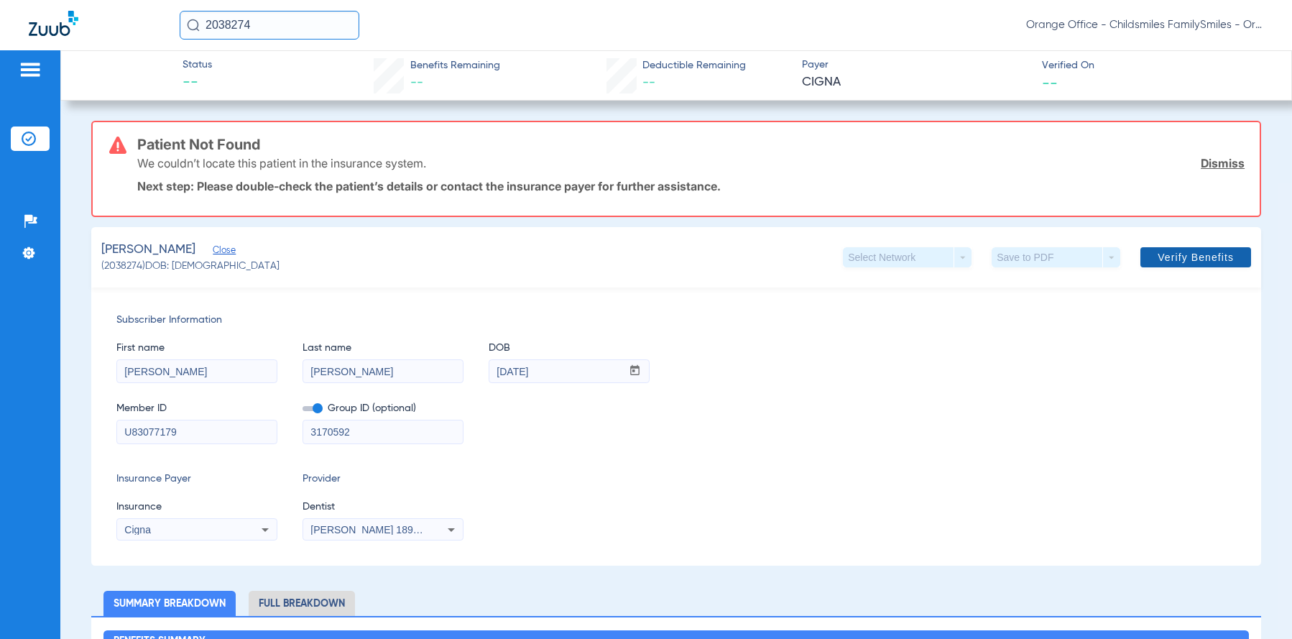
click at [1182, 246] on span at bounding box center [1196, 257] width 111 height 34
click at [271, 32] on input "2038274" at bounding box center [270, 25] width 180 height 29
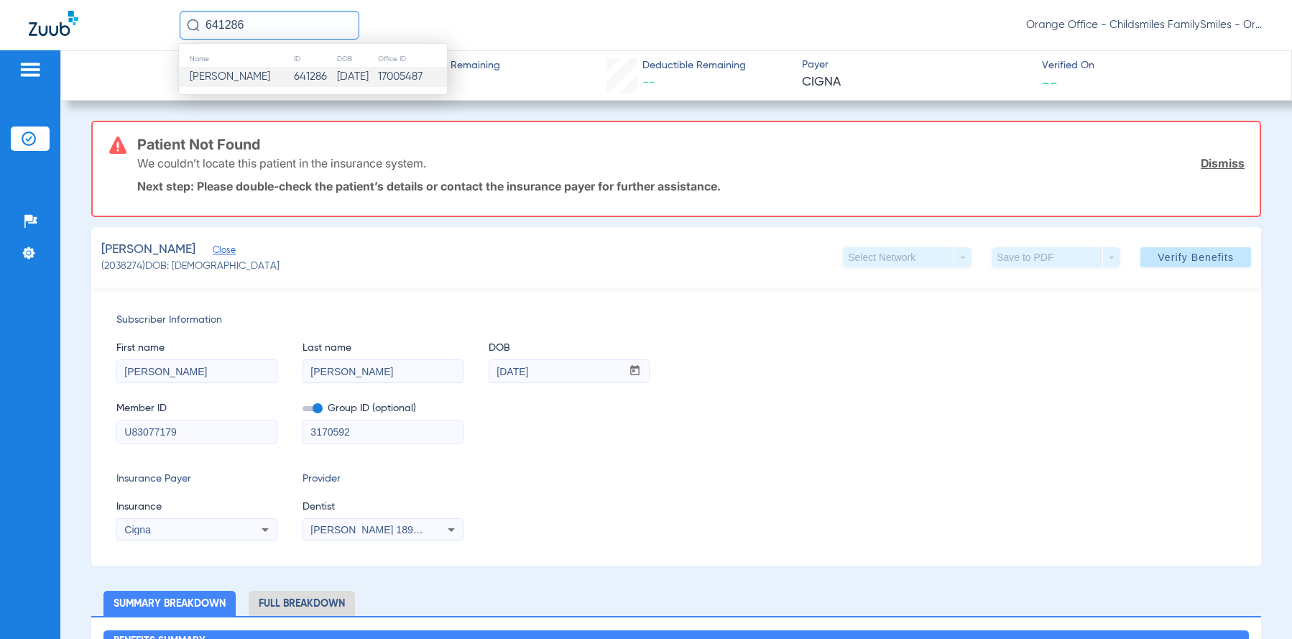
type input "641286"
click at [261, 78] on span "[PERSON_NAME]" at bounding box center [230, 76] width 80 height 11
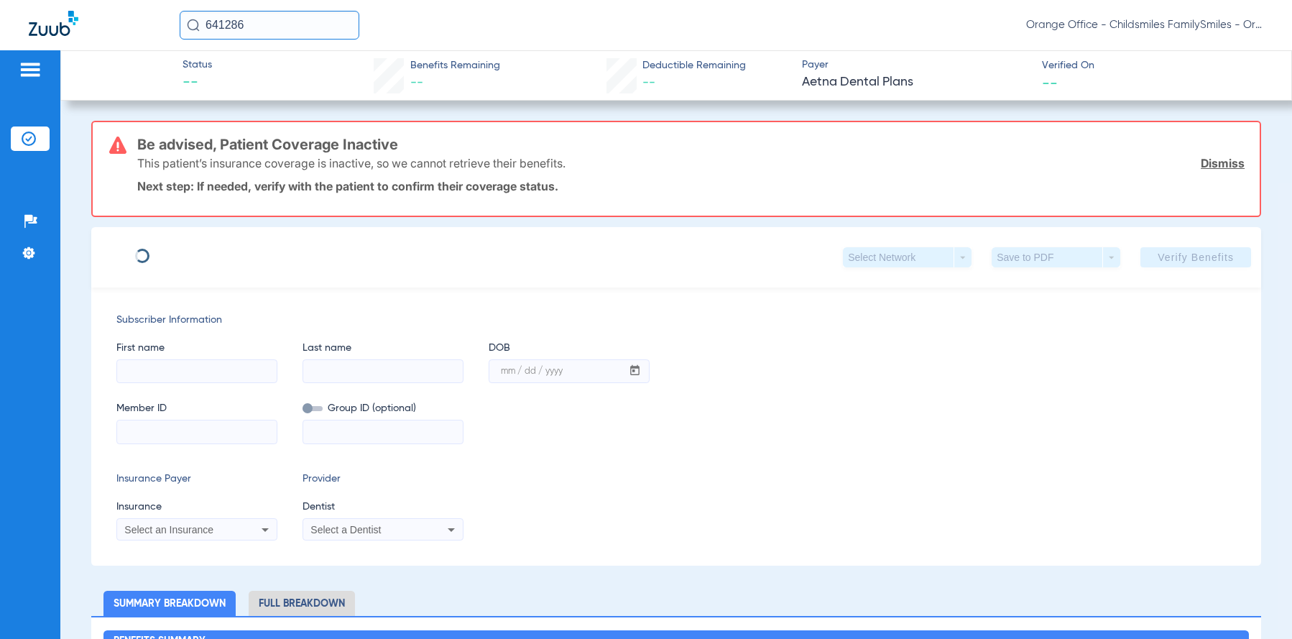
type input "TIJANAY"
type input "JOHNSON"
type input "05/24/2000"
type input "W290393735"
type input "031108903100007"
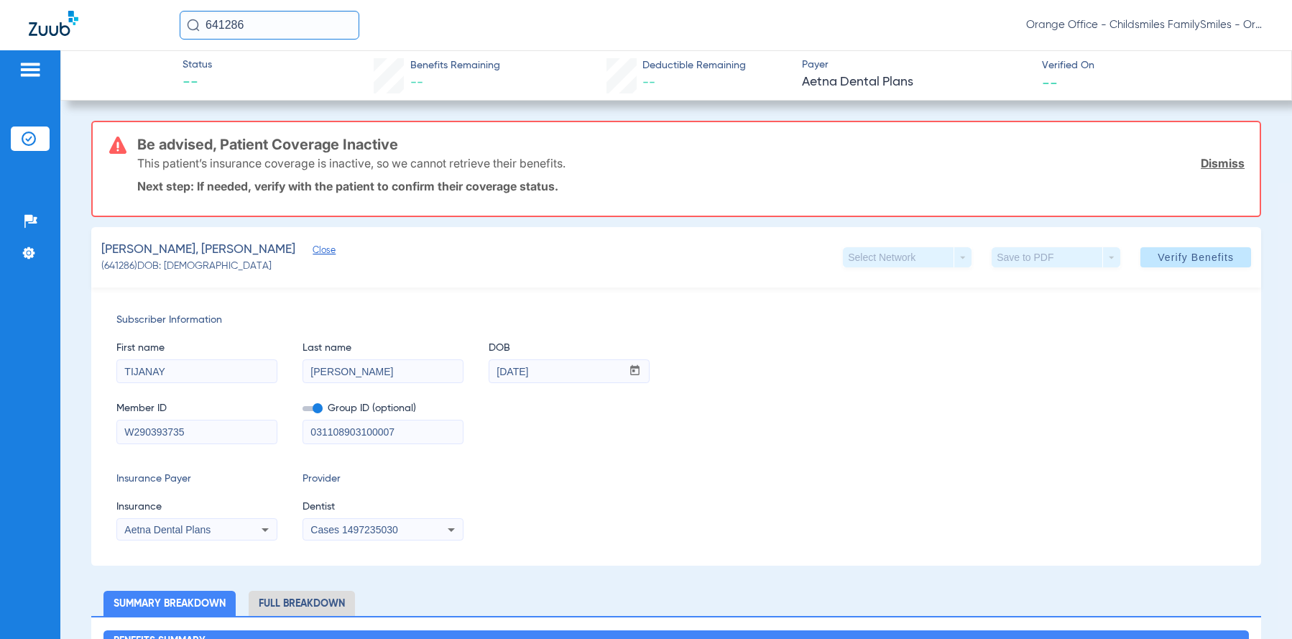
drag, startPoint x: 221, startPoint y: 441, endPoint x: 224, endPoint y: 433, distance: 7.7
click at [222, 441] on input "W290393735" at bounding box center [197, 431] width 160 height 23
click at [224, 433] on input "W290393735" at bounding box center [197, 431] width 160 height 23
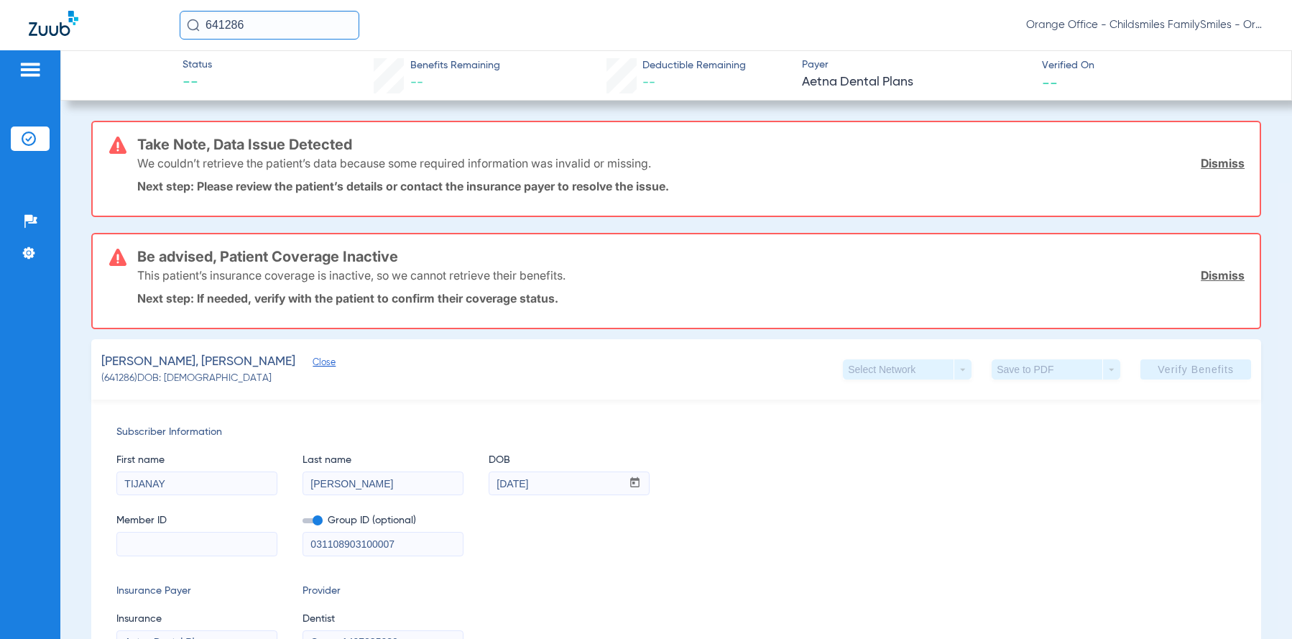
drag, startPoint x: 224, startPoint y: 433, endPoint x: 179, endPoint y: 548, distance: 122.9
click at [179, 548] on input at bounding box center [197, 544] width 160 height 23
paste input "3HZN-58164490"
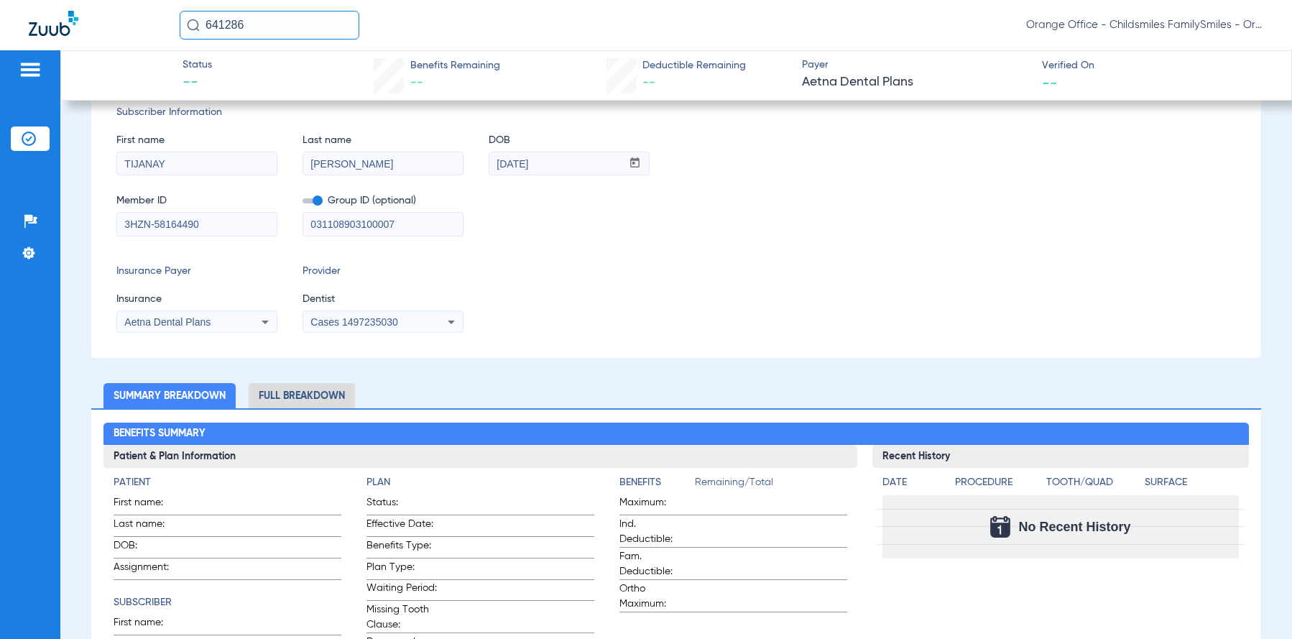
scroll to position [216, 0]
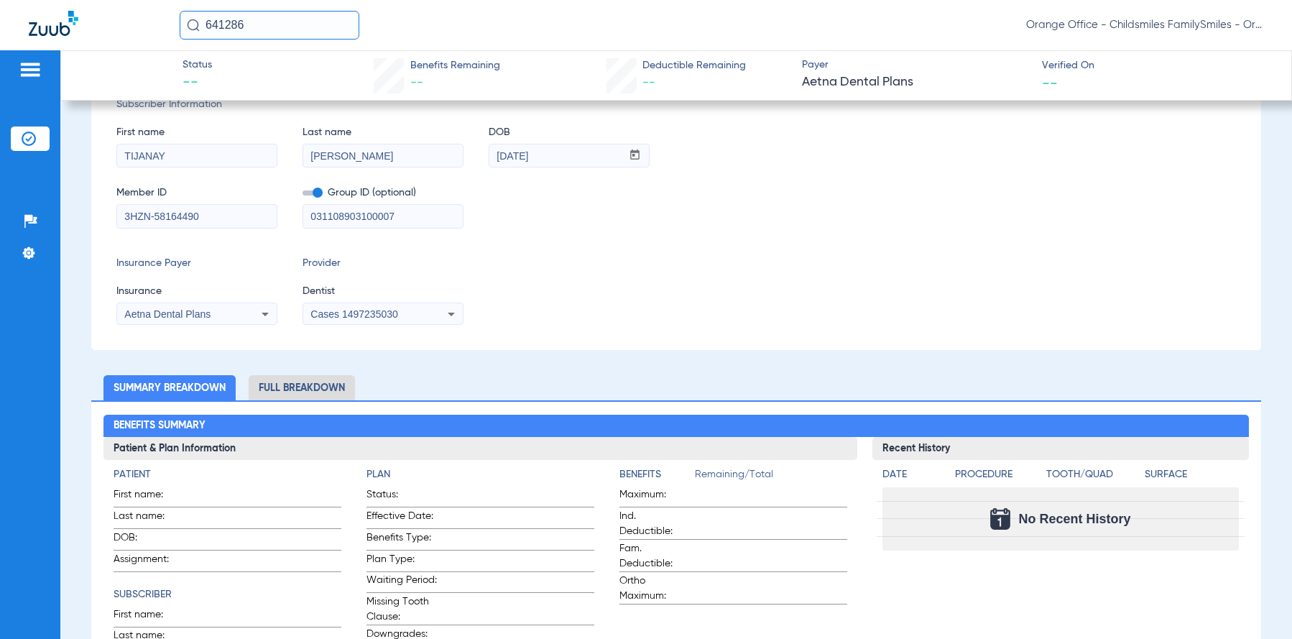
type input "3HZN-58164490"
drag, startPoint x: 407, startPoint y: 218, endPoint x: 200, endPoint y: 222, distance: 207.0
click at [200, 222] on div "Member ID 3HZN-58164490 Group ID (optional) 031108903100007" at bounding box center [676, 199] width 1120 height 55
click at [235, 316] on div "Aetna Dental Plans" at bounding box center [182, 314] width 116 height 10
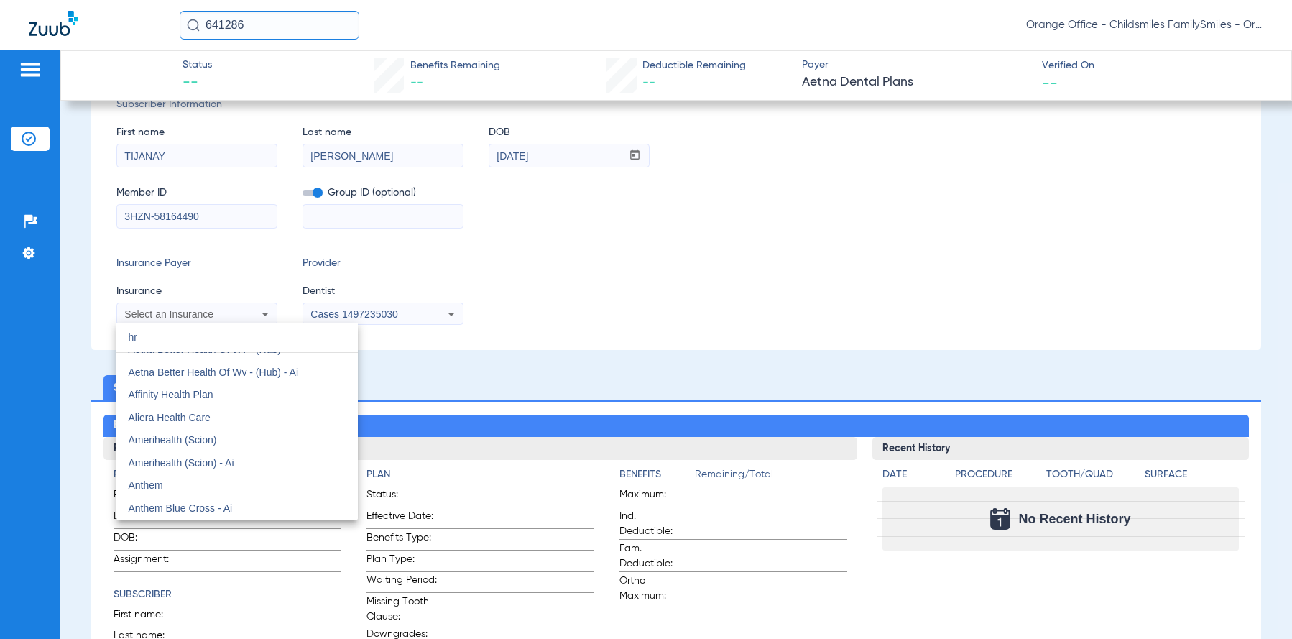
scroll to position [0, 0]
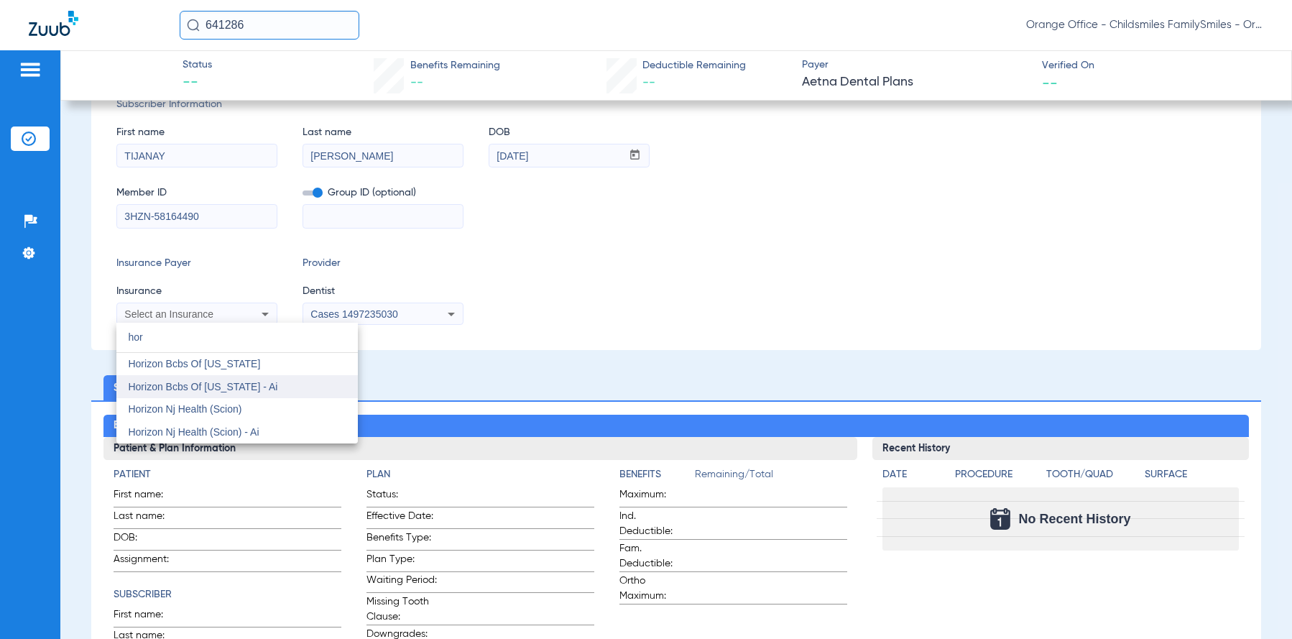
type input "hor"
click at [239, 389] on span "Horizon Bcbs Of [US_STATE] - Ai" at bounding box center [202, 386] width 149 height 11
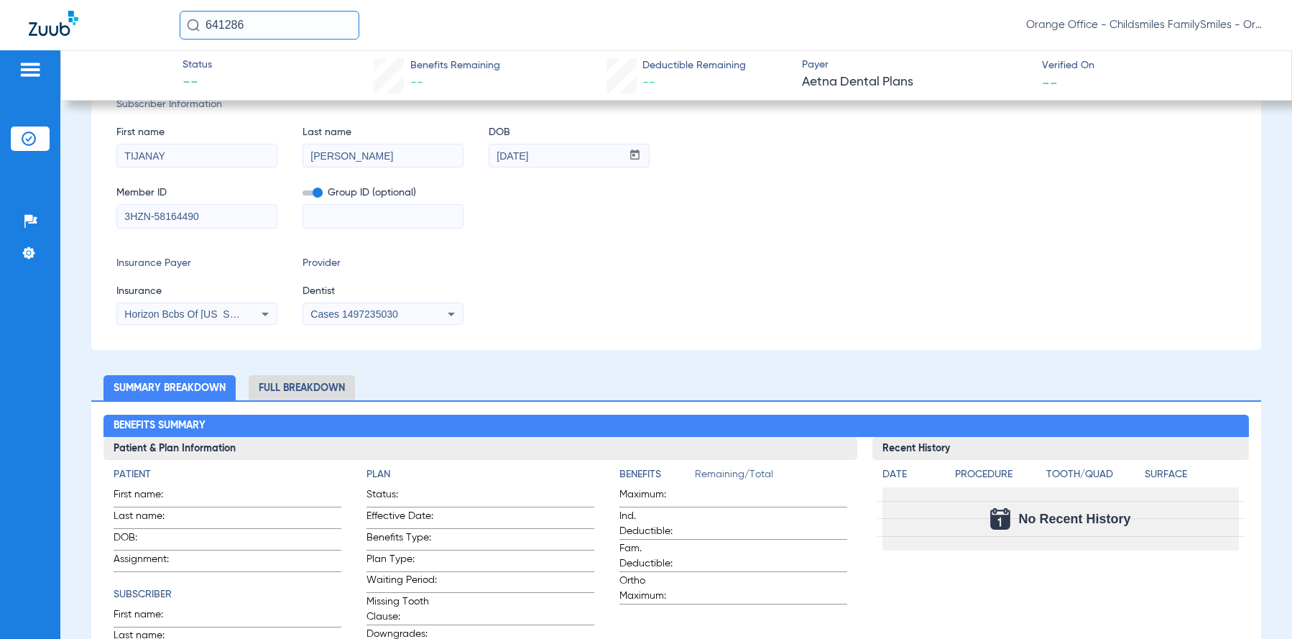
click at [373, 303] on mat-select "Cases 1497235030" at bounding box center [383, 314] width 161 height 23
click at [367, 314] on span "Cases 1497235030" at bounding box center [353, 313] width 87 height 11
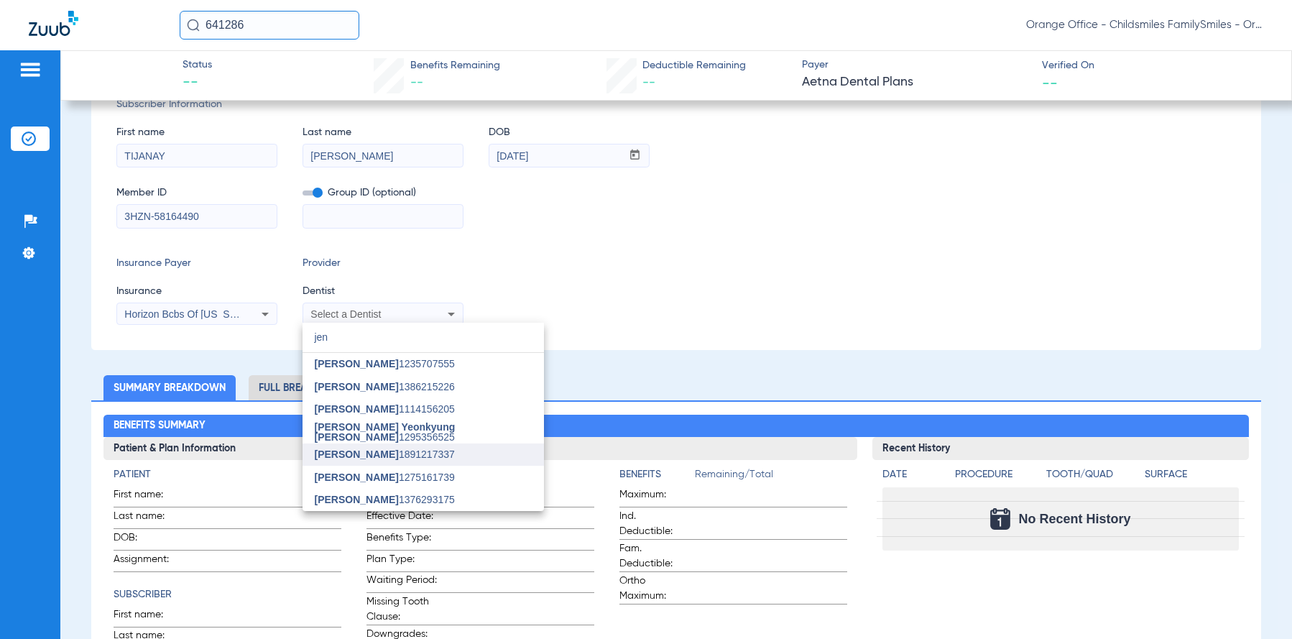
type input "jen"
click at [383, 456] on span "[PERSON_NAME] 1891217337" at bounding box center [384, 454] width 140 height 10
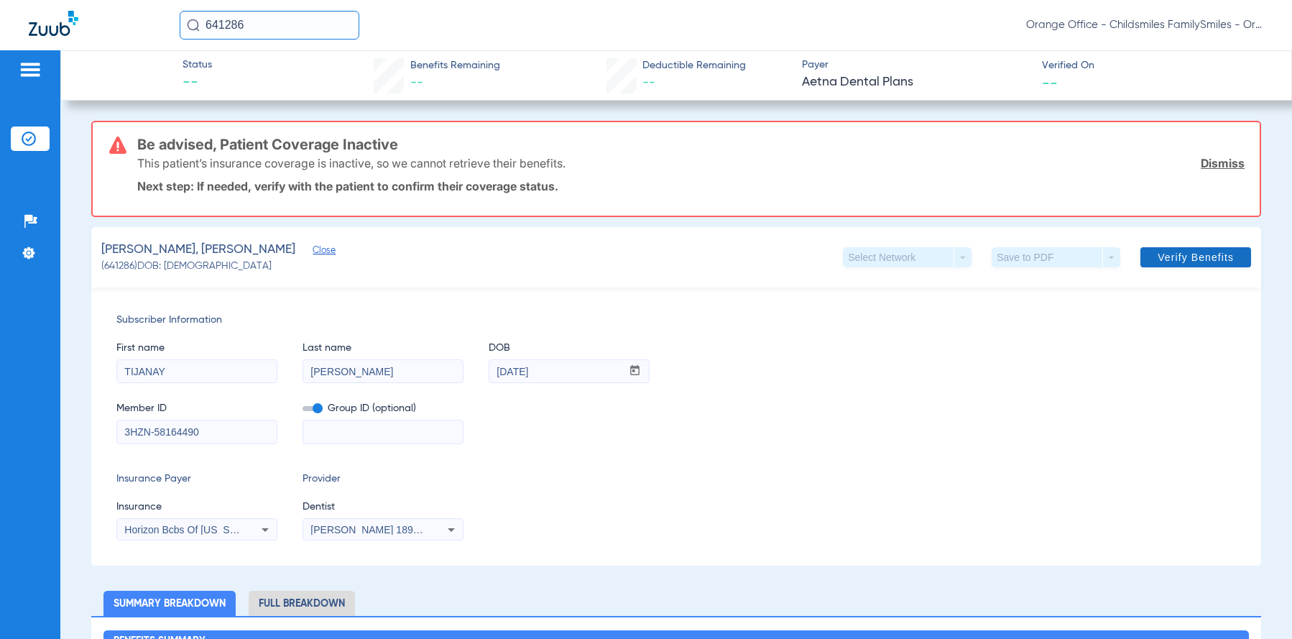
click at [1196, 258] on span "Verify Benefits" at bounding box center [1196, 257] width 76 height 11
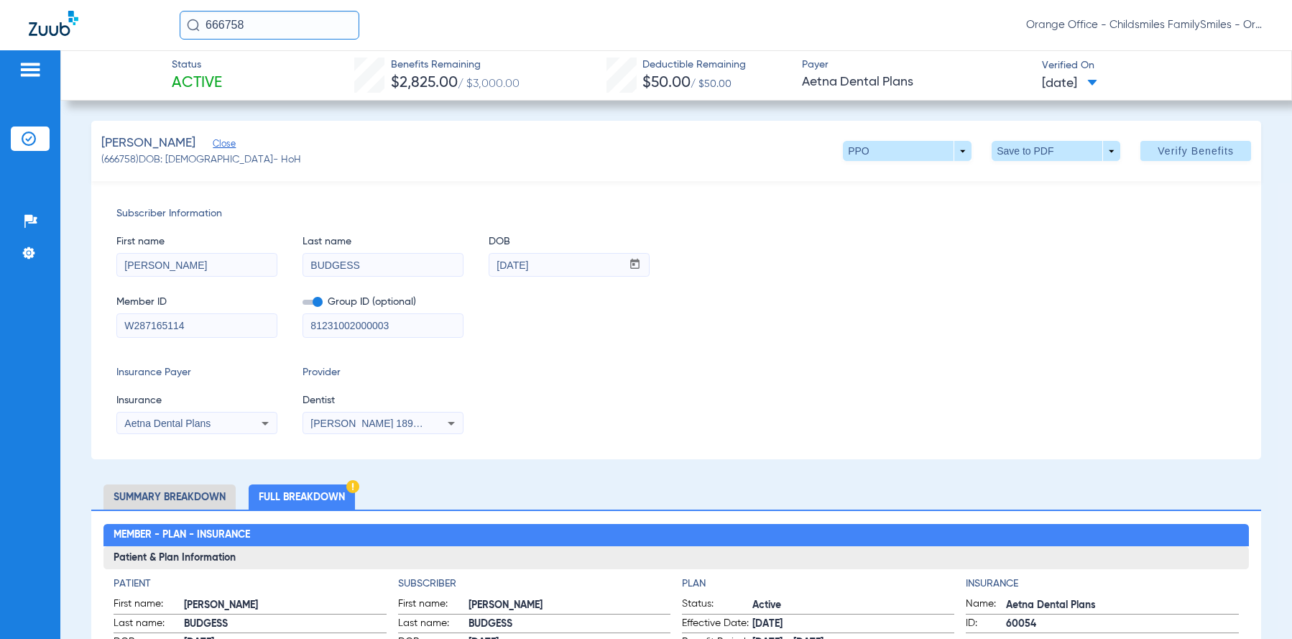
click at [263, 26] on input "666758" at bounding box center [270, 25] width 180 height 29
type input "1906166"
click at [248, 71] on span "[PERSON_NAME]" at bounding box center [230, 76] width 80 height 11
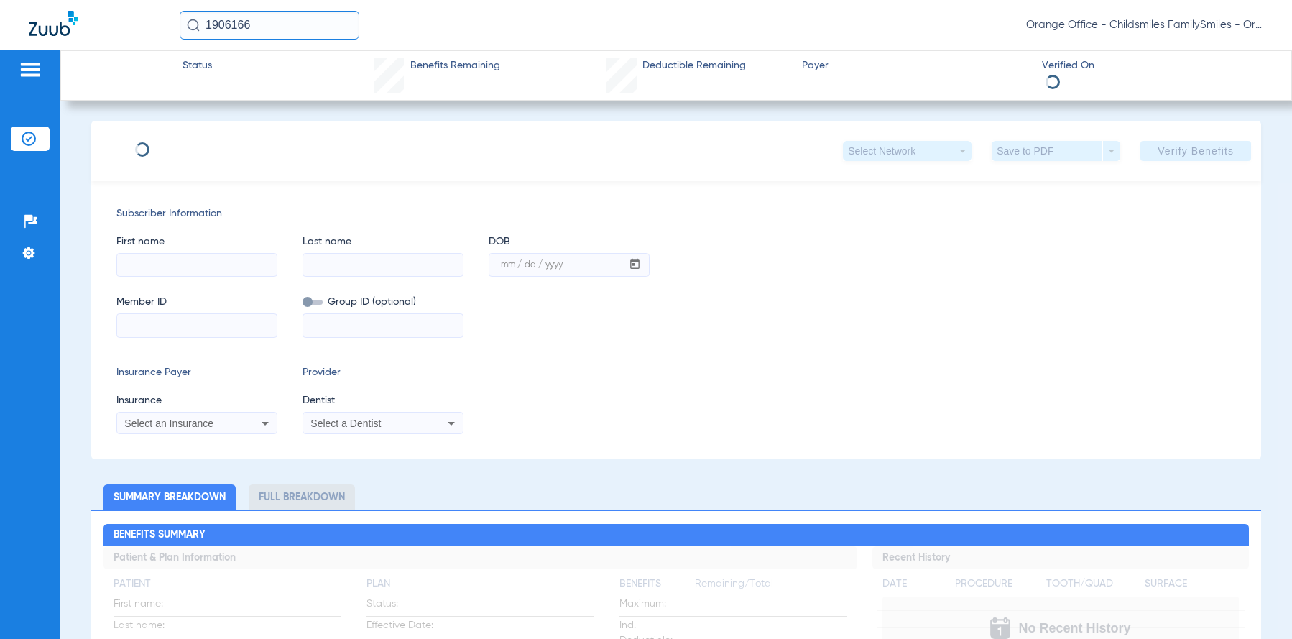
type input "[PERSON_NAME]"
type input "[DATE]"
type input "3HZN37666130"
type input "0100DN0012"
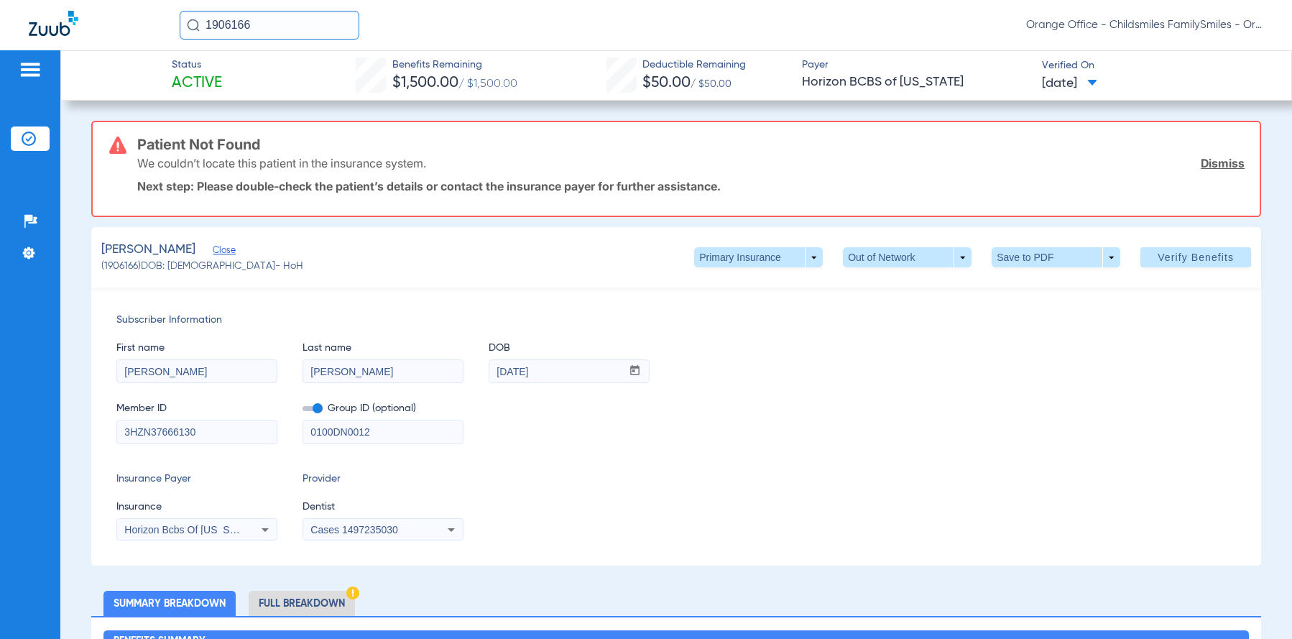
click at [153, 530] on span "Horizon Bcbs Of [US_STATE]" at bounding box center [190, 529] width 132 height 11
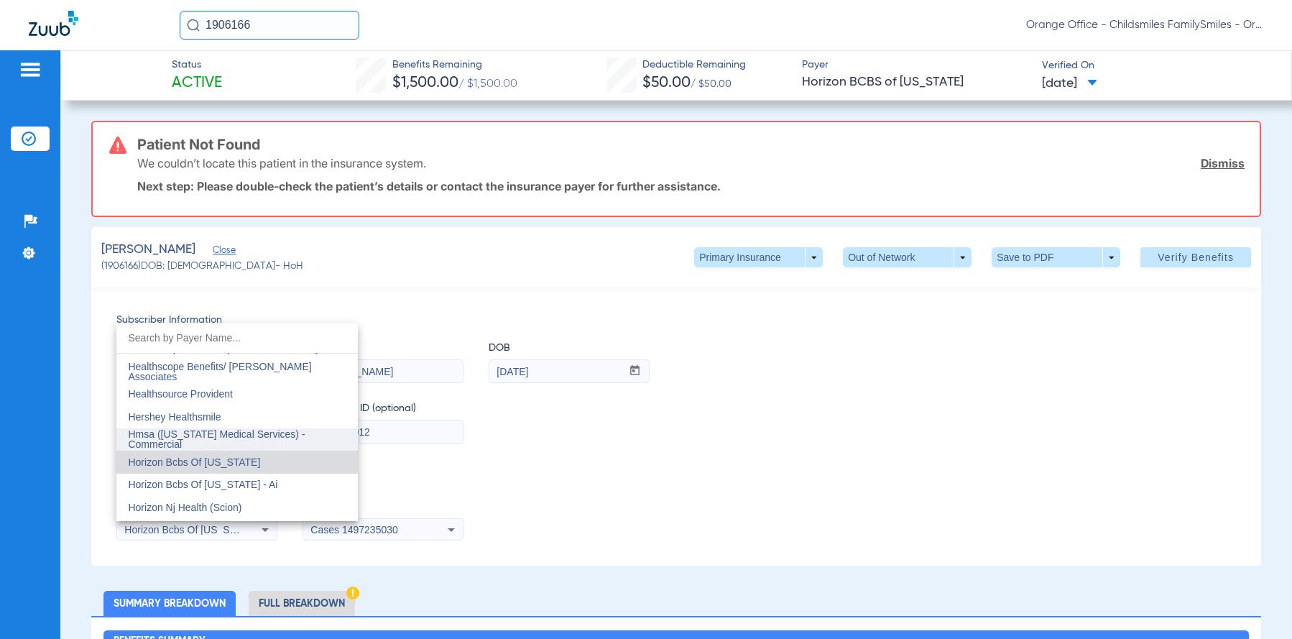
scroll to position [5158, 0]
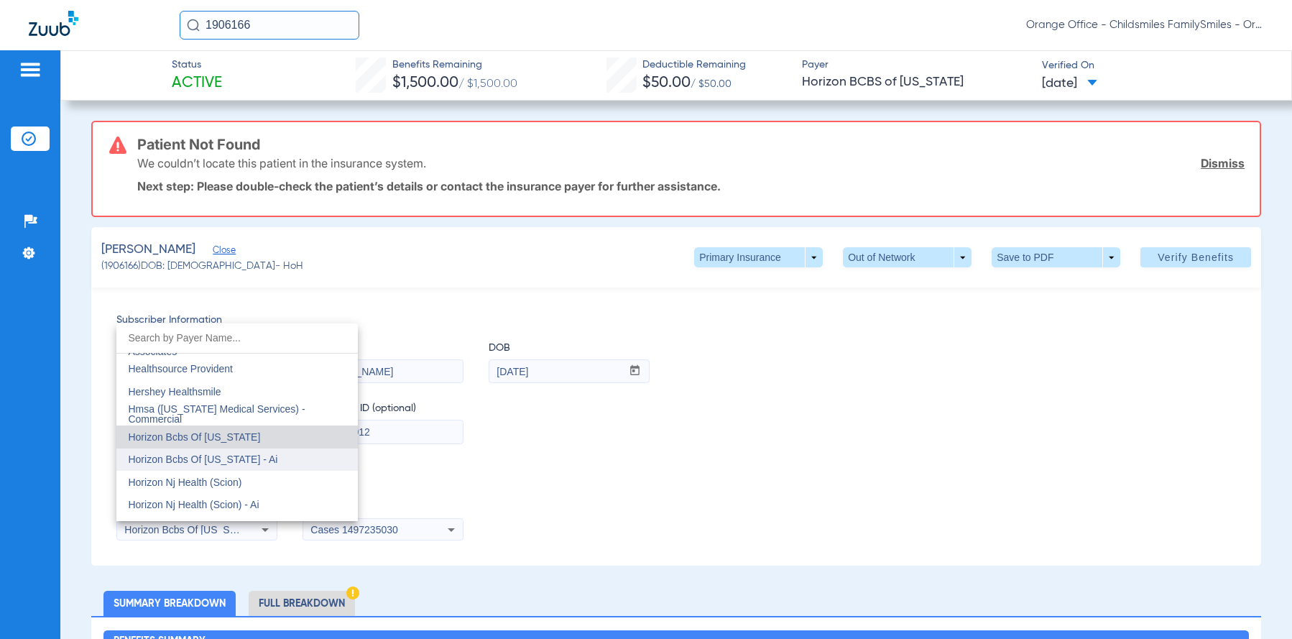
click at [228, 460] on span "Horizon Bcbs Of [US_STATE] - Ai" at bounding box center [202, 459] width 149 height 11
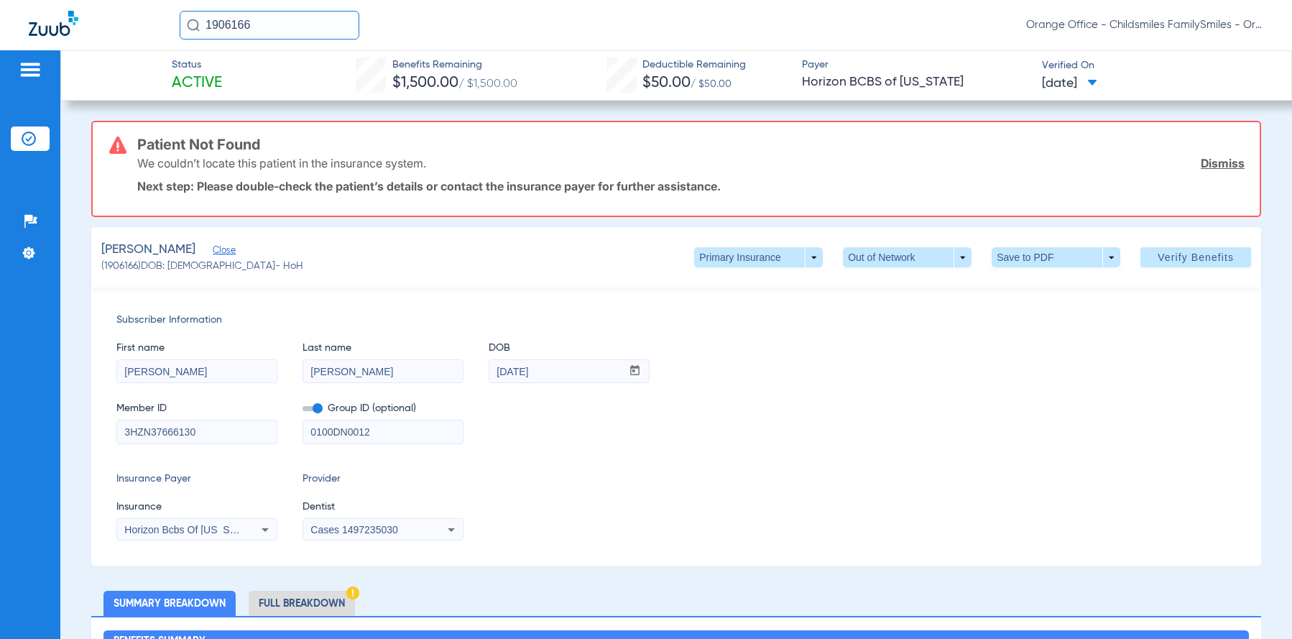
click at [332, 524] on span "Cases 1497235030" at bounding box center [353, 529] width 87 height 11
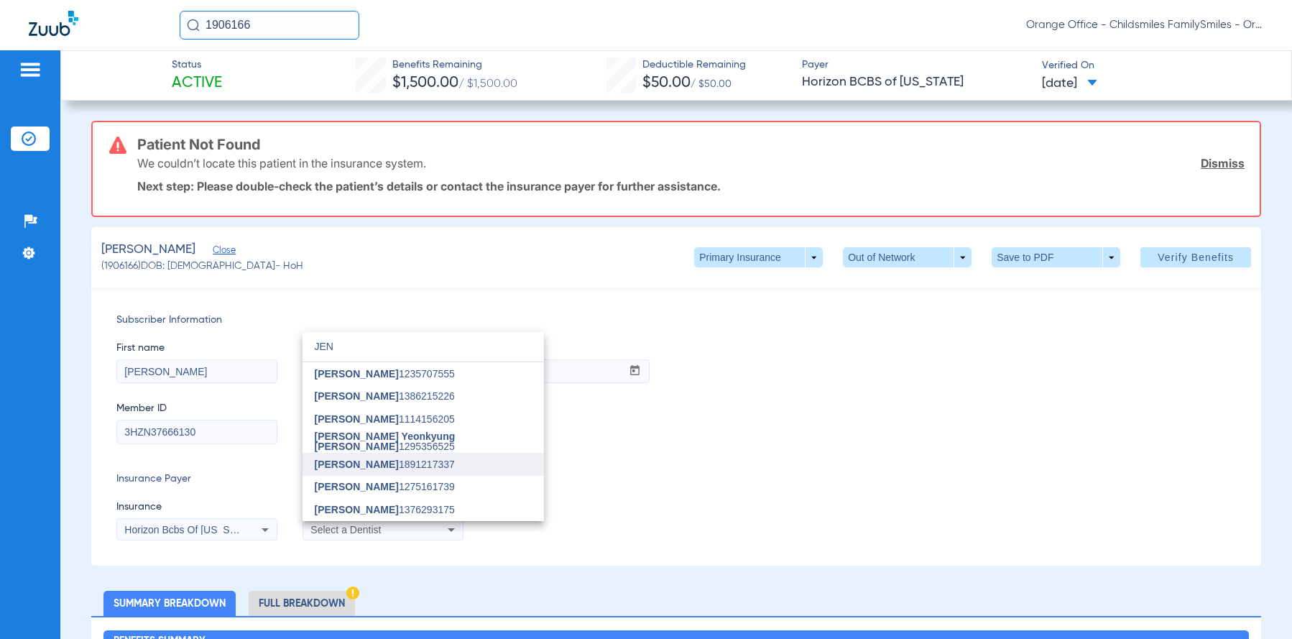
type input "JEN"
click at [367, 473] on mat-option "[PERSON_NAME] 1891217337" at bounding box center [423, 464] width 241 height 23
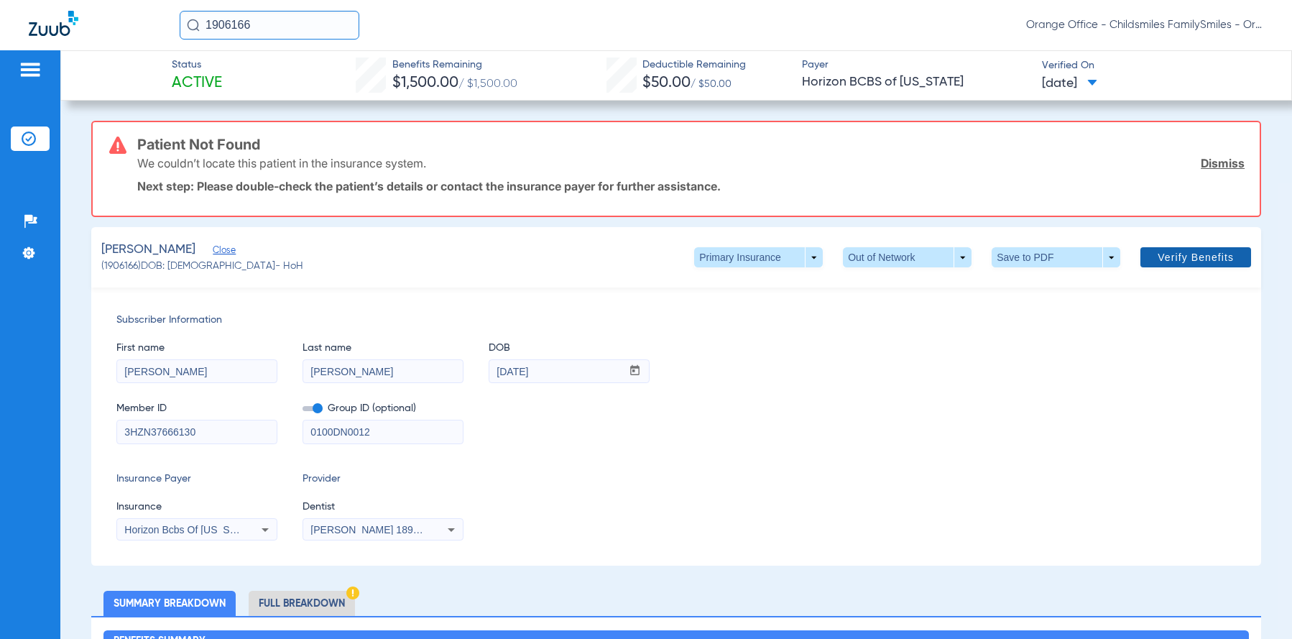
click at [1167, 258] on span "Verify Benefits" at bounding box center [1196, 257] width 76 height 11
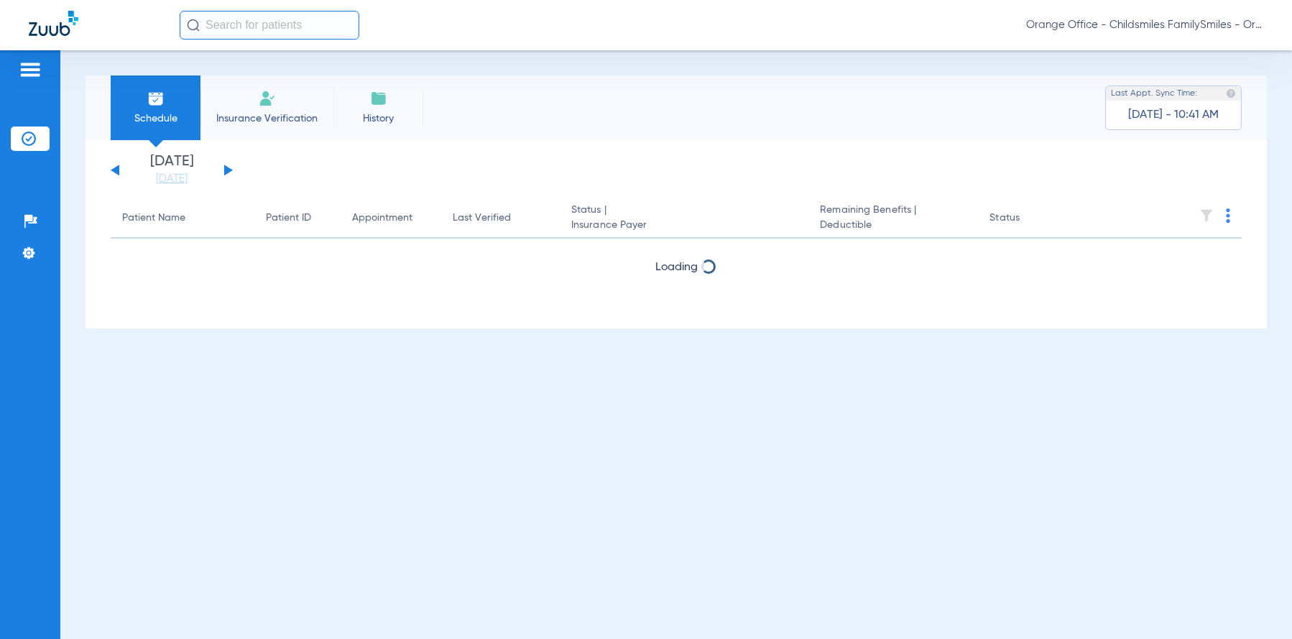
click at [289, 27] on input "text" at bounding box center [270, 25] width 180 height 29
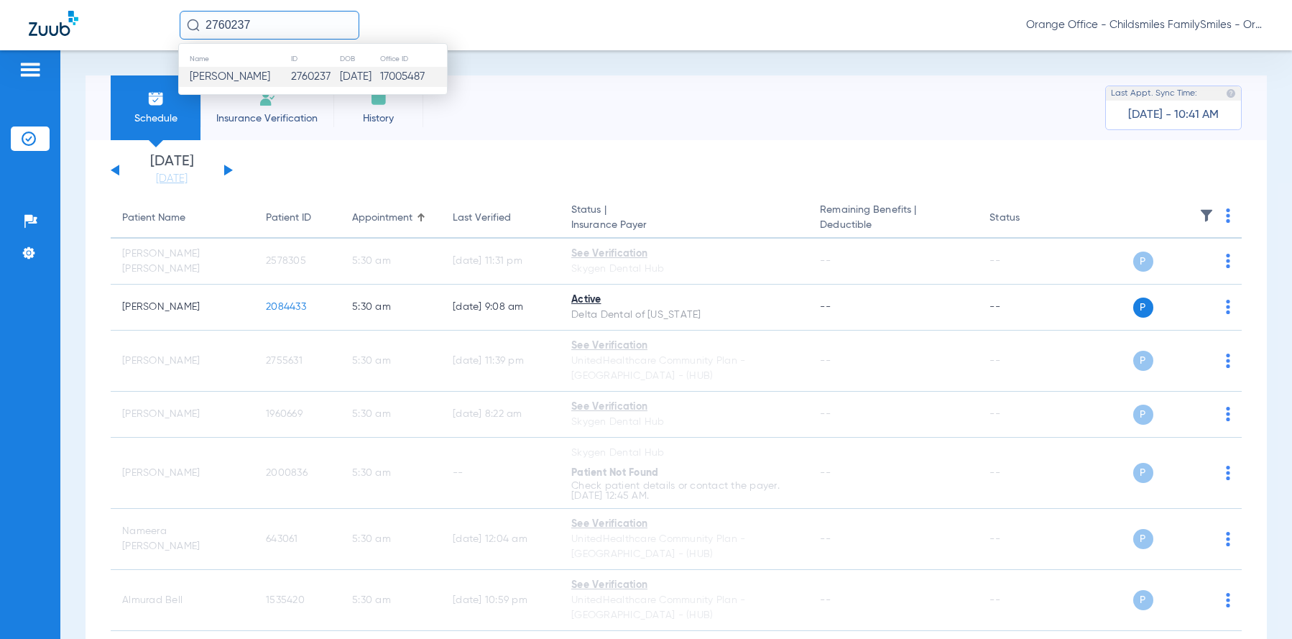
type input "2760237"
click at [291, 77] on td "2760237" at bounding box center [315, 77] width 50 height 20
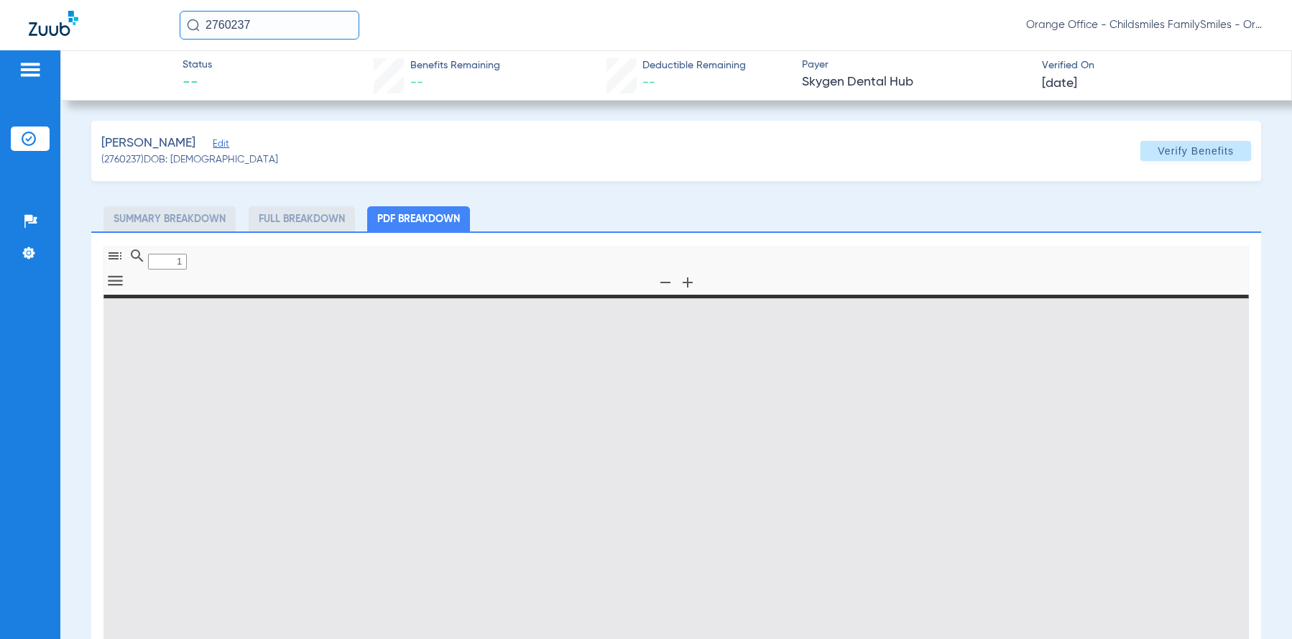
type input "0"
select select "page-width"
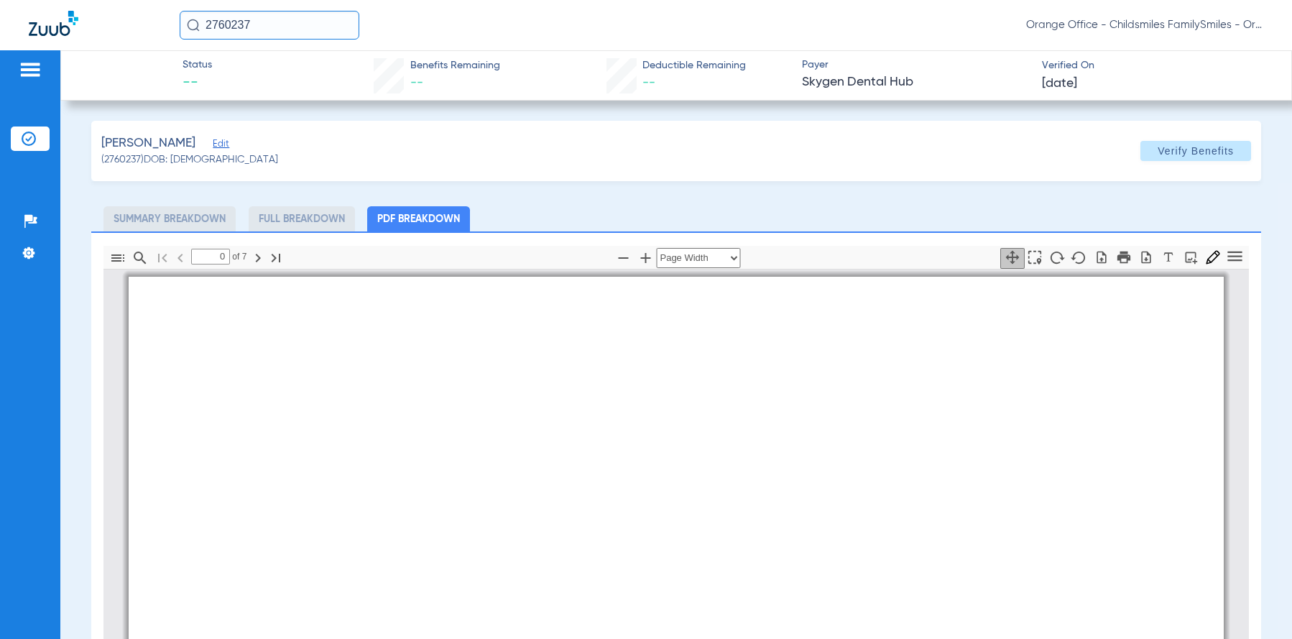
type input "1"
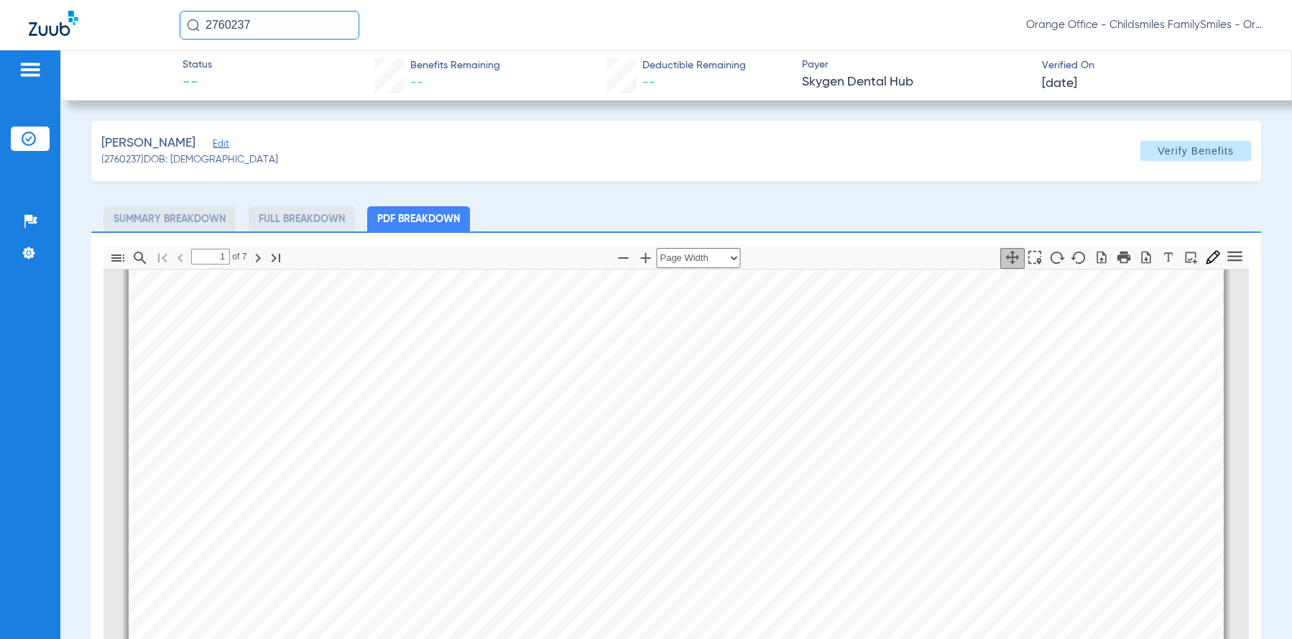
click at [213, 143] on span "Edit" at bounding box center [219, 146] width 13 height 14
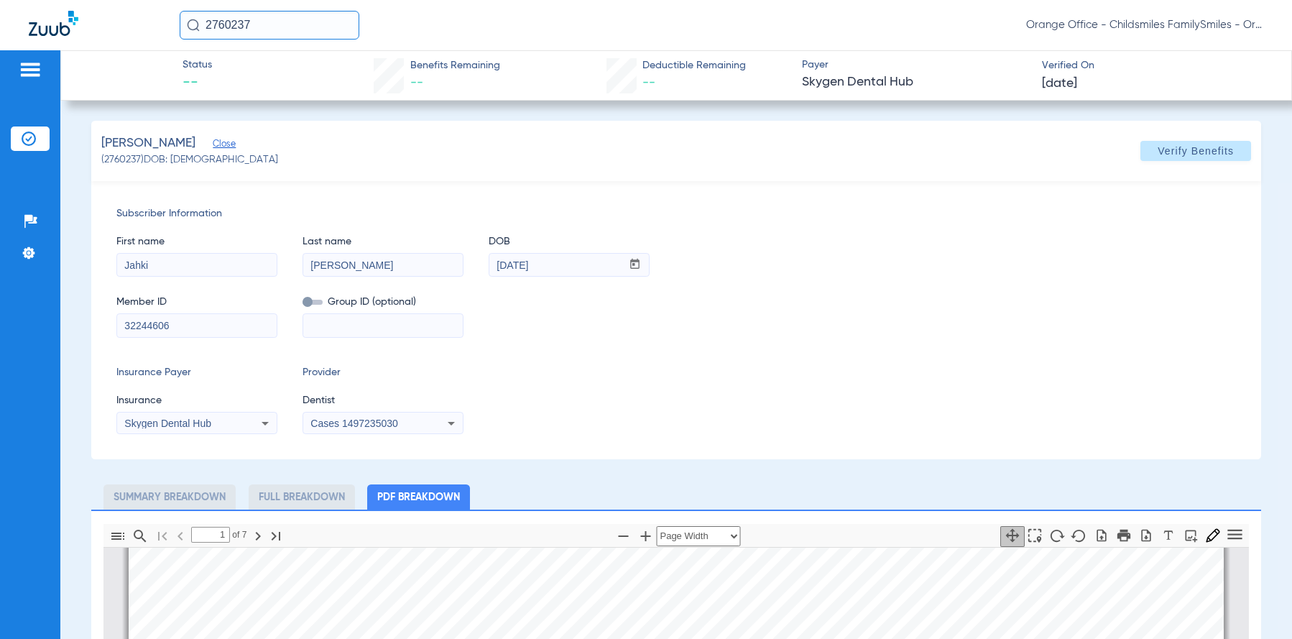
drag, startPoint x: 190, startPoint y: 326, endPoint x: 73, endPoint y: 334, distance: 117.4
click at [73, 334] on app-member-insurance-verification-view "Status -- Benefits Remaining -- Deductible Remaining -- Payer Skygen Dental Hub…" at bounding box center [676, 612] width 1232 height 1125
type input "005423769"
click at [194, 412] on mat-select "Skygen Dental Hub" at bounding box center [196, 423] width 161 height 23
click at [189, 429] on div "Skygen Dental Hub" at bounding box center [197, 423] width 160 height 17
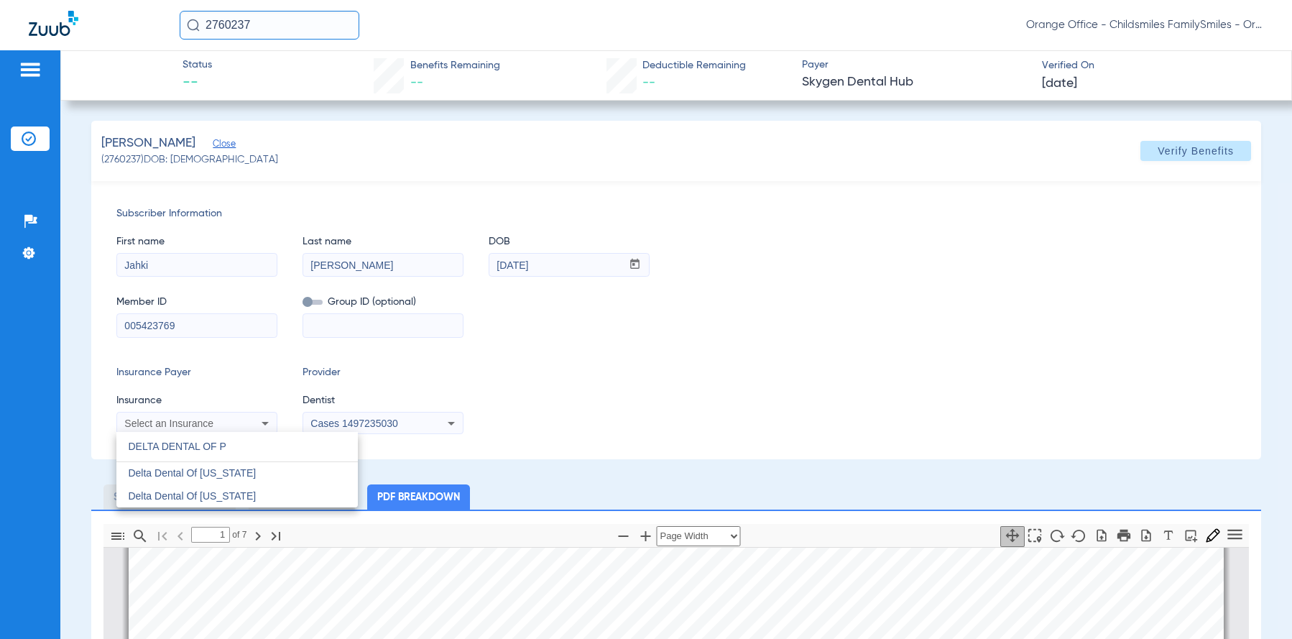
scroll to position [0, 0]
type input "DELTA DENTAL OF P"
click at [239, 476] on span "Delta Dental Of [US_STATE]" at bounding box center [192, 472] width 128 height 11
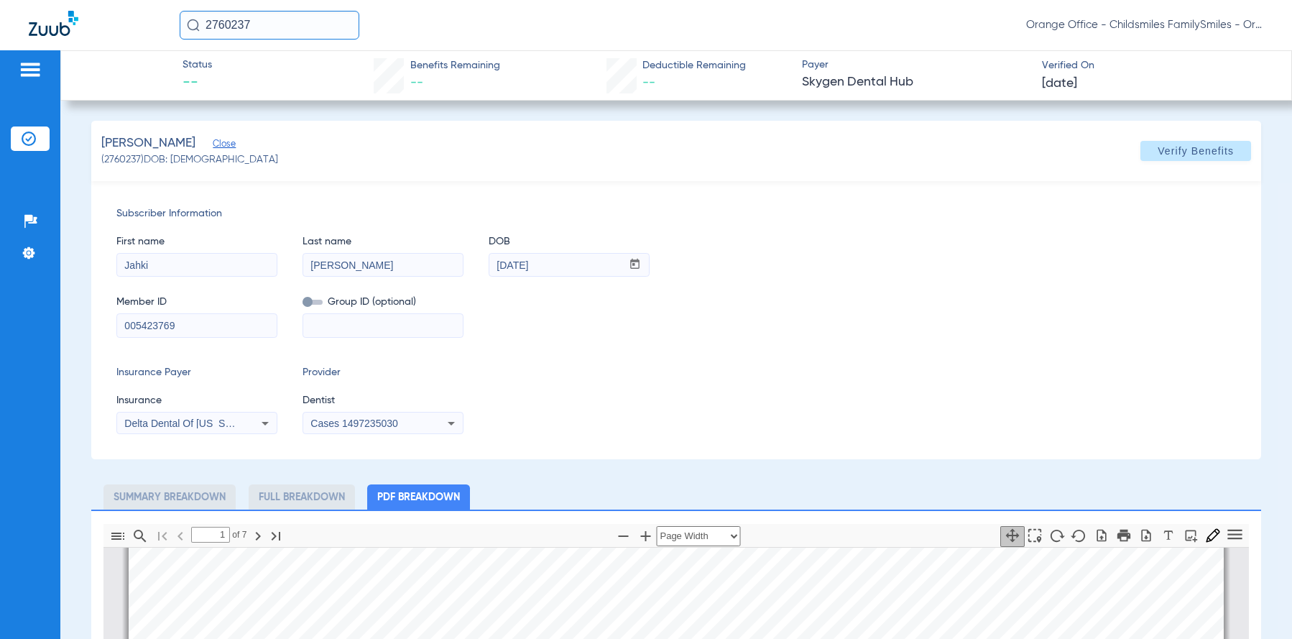
click at [359, 426] on span "Cases 1497235030" at bounding box center [353, 423] width 87 height 11
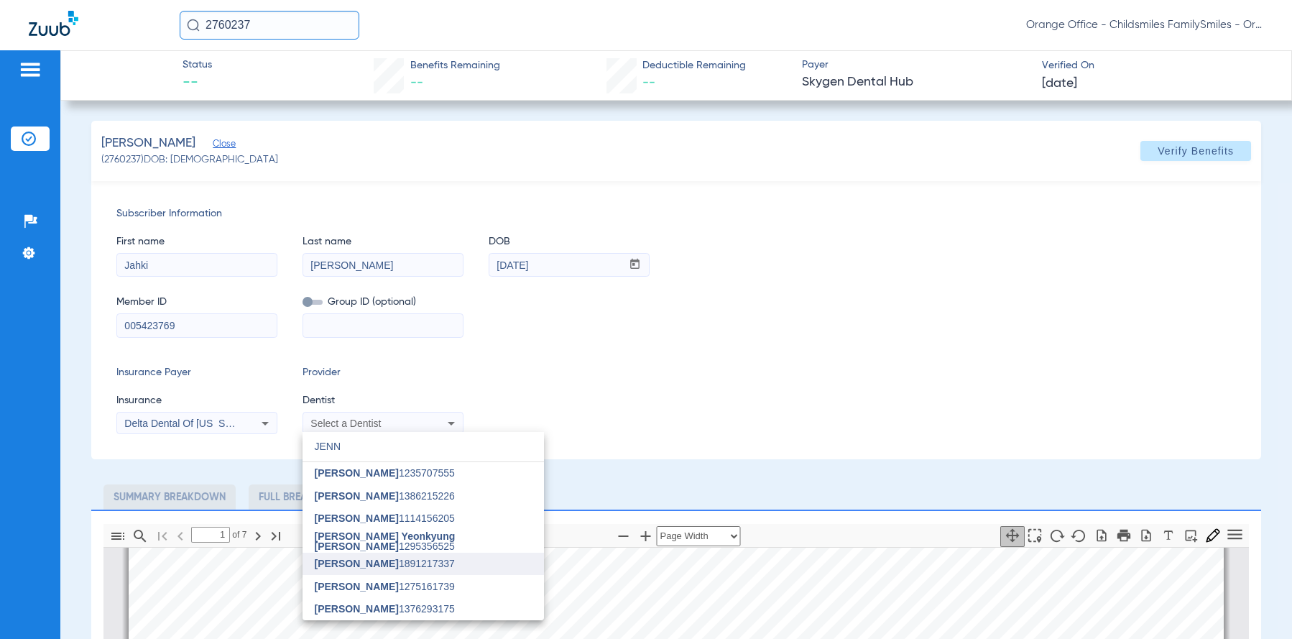
type input "JENN"
click at [394, 569] on span "[PERSON_NAME] 1891217337" at bounding box center [384, 563] width 140 height 10
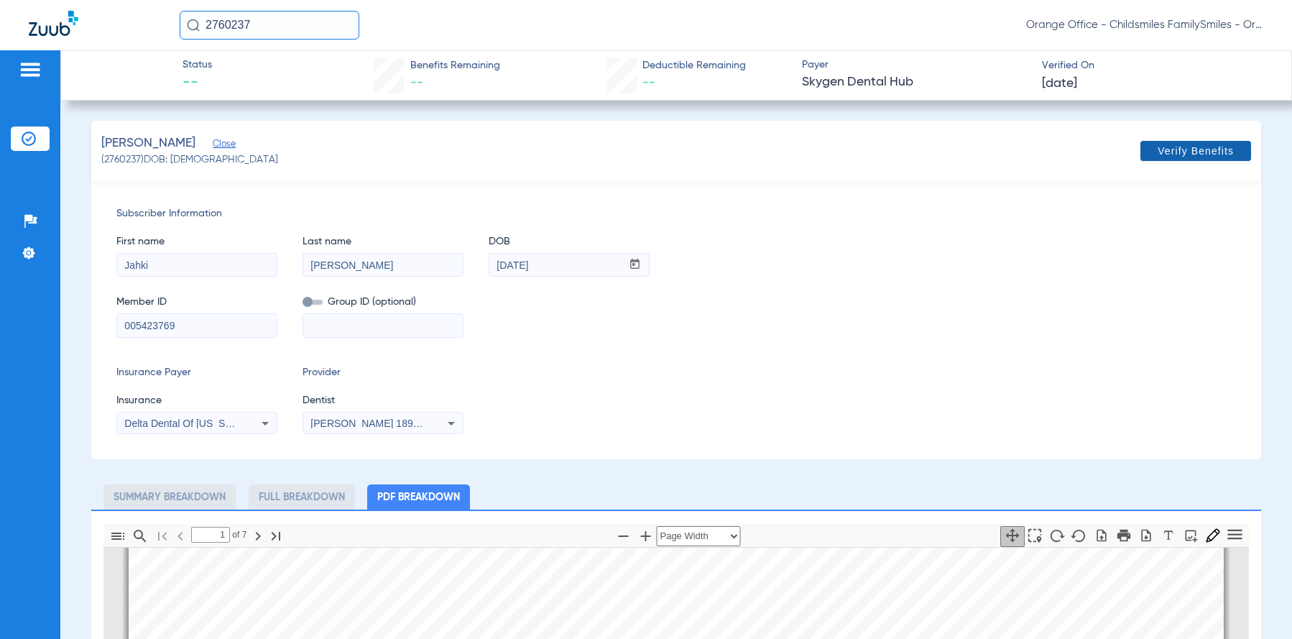
click at [1174, 162] on span at bounding box center [1196, 151] width 111 height 34
